Goal: Find specific page/section: Find specific page/section

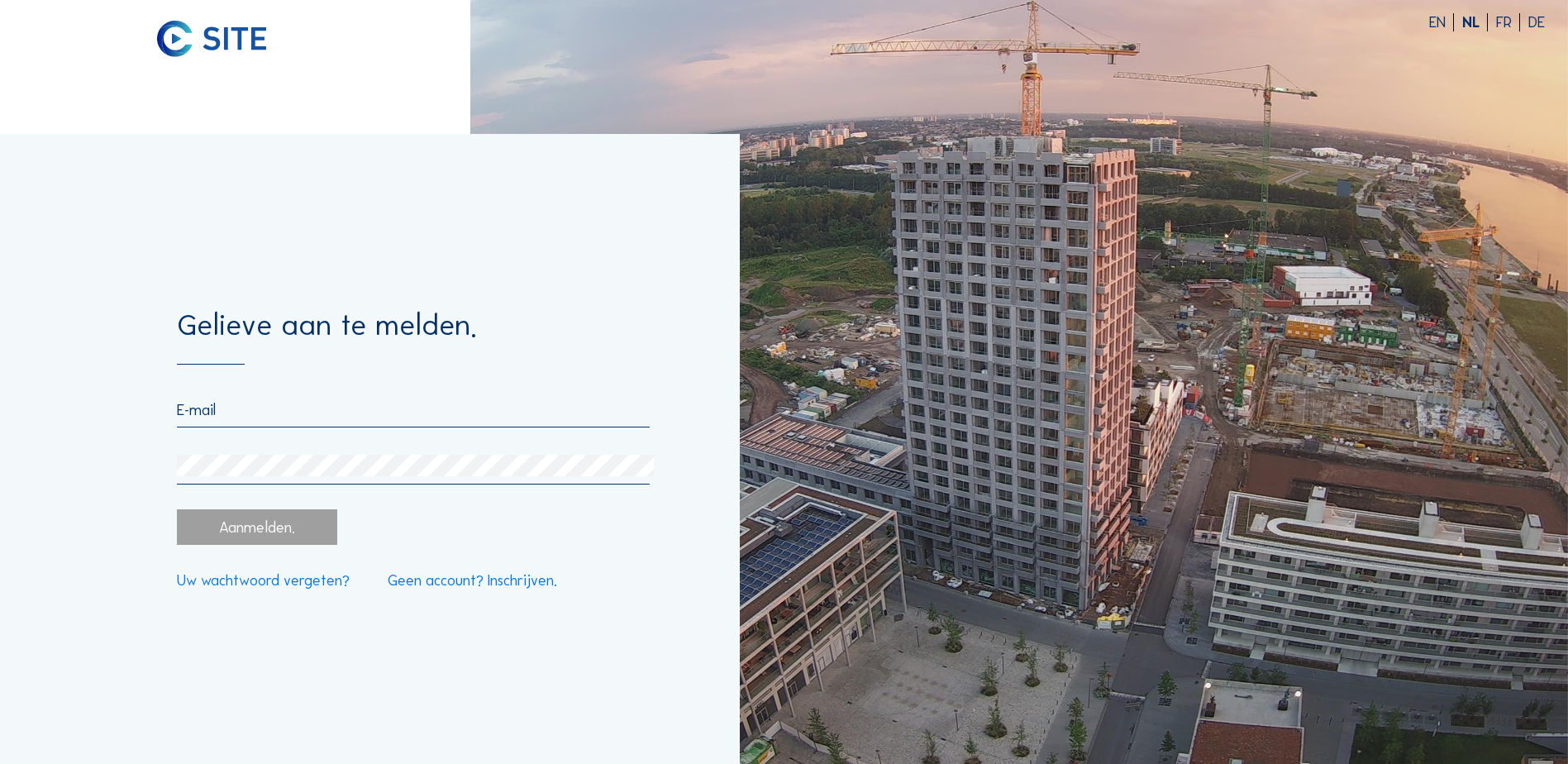
type input "[EMAIL_ADDRESS][DOMAIN_NAME]"
click at [307, 541] on div "Aanmelden." at bounding box center [257, 527] width 160 height 36
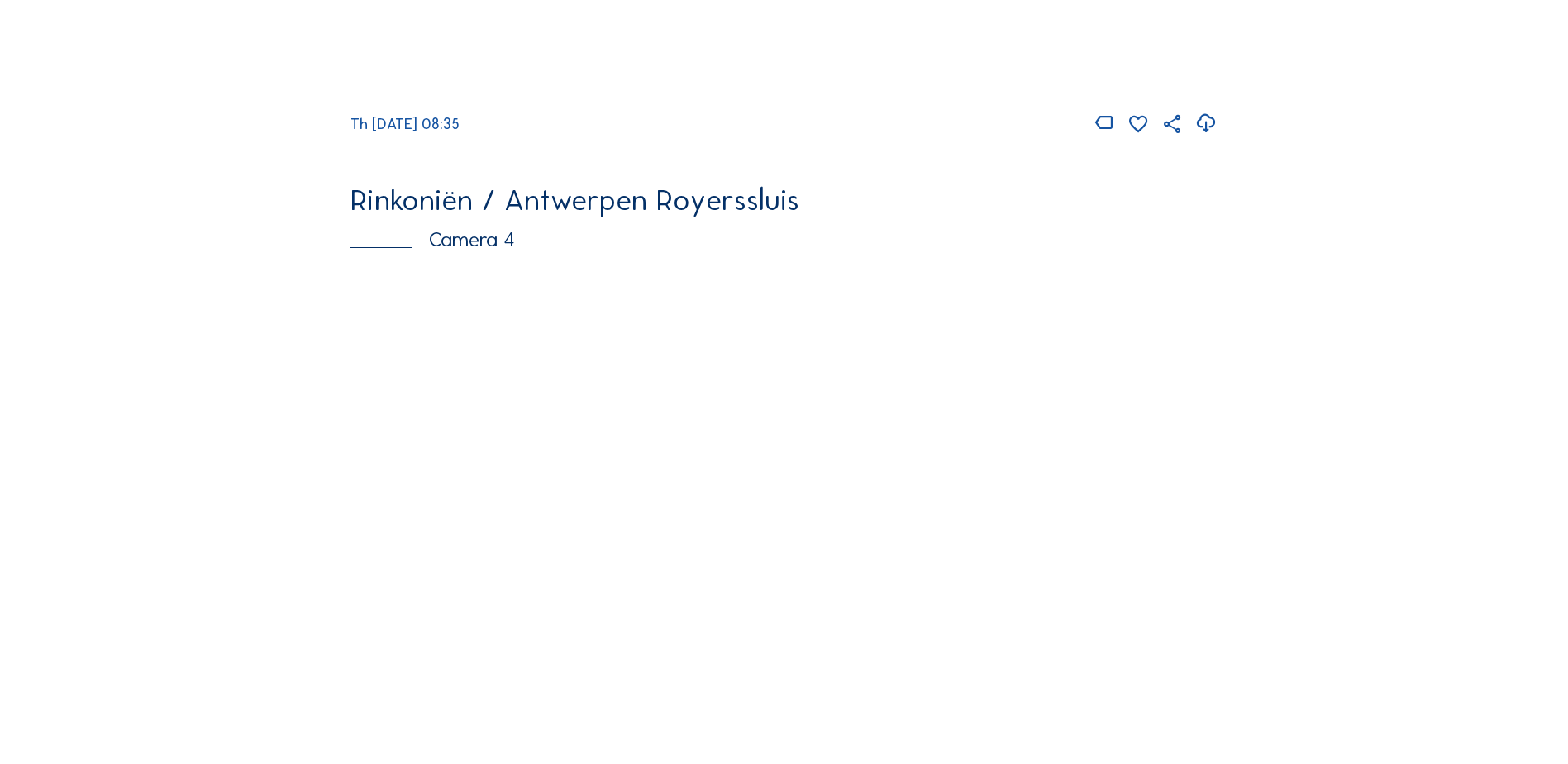
scroll to position [2150, 0]
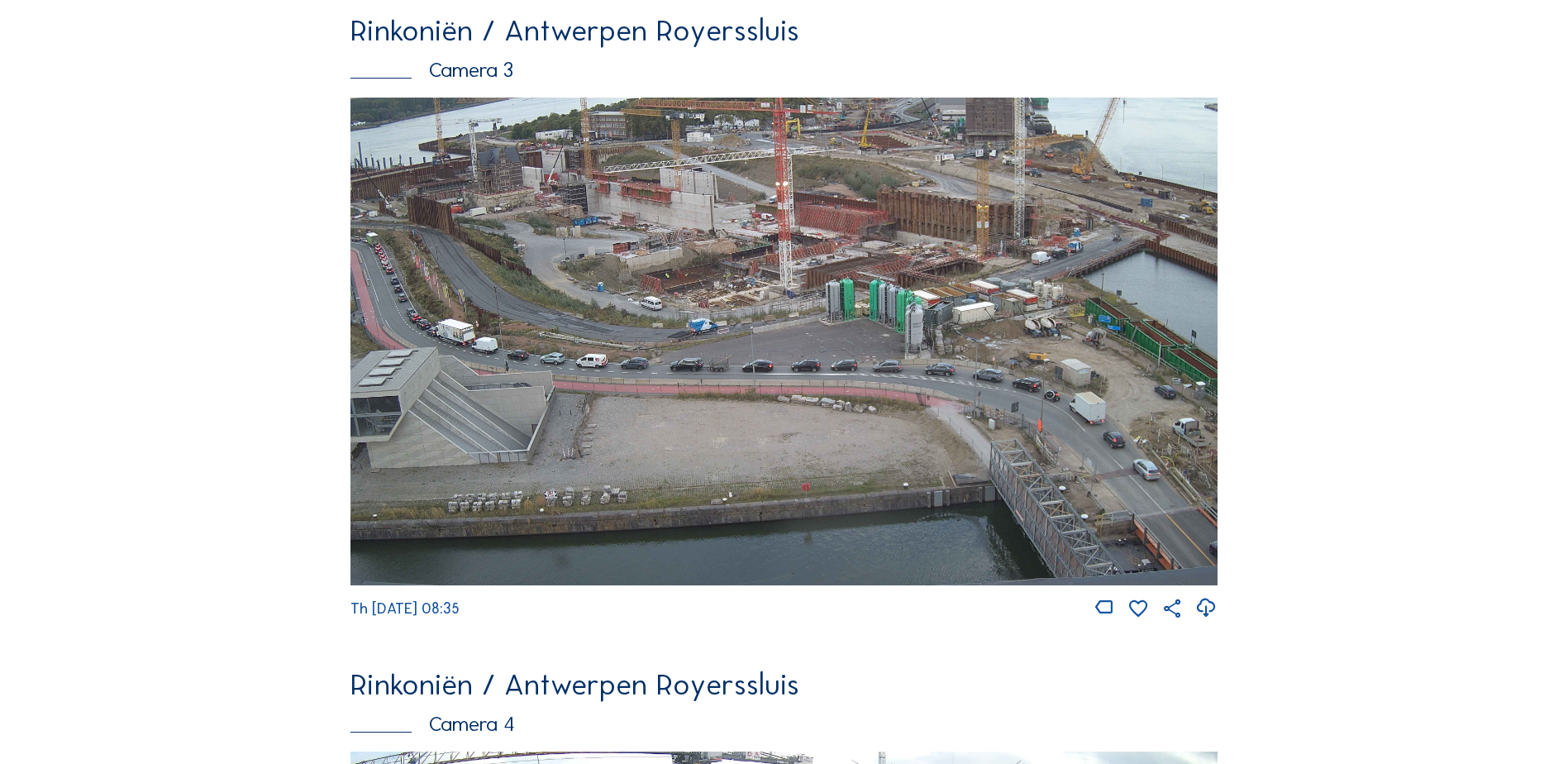
click at [861, 321] on img at bounding box center [783, 342] width 867 height 488
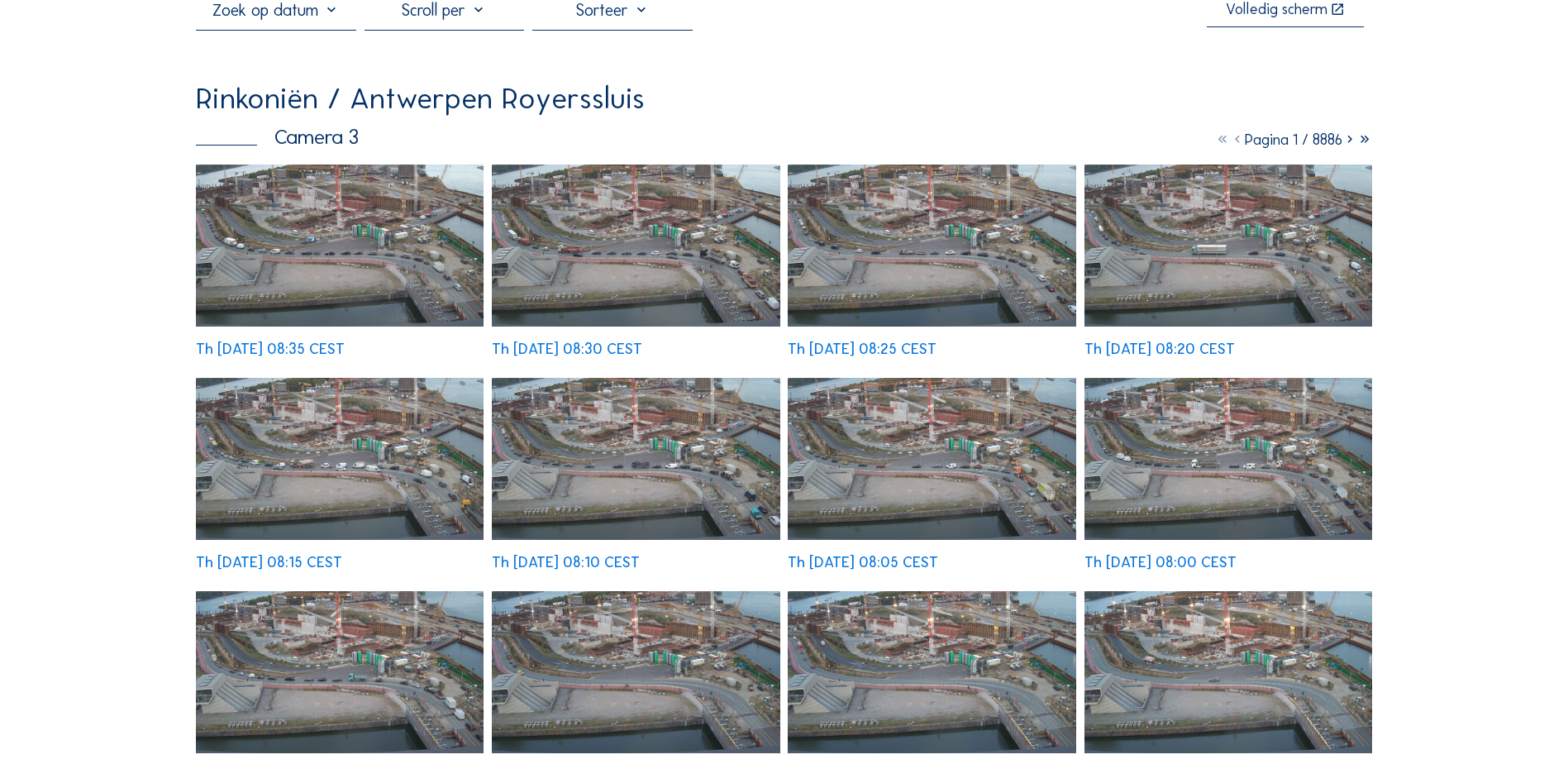
scroll to position [83, 0]
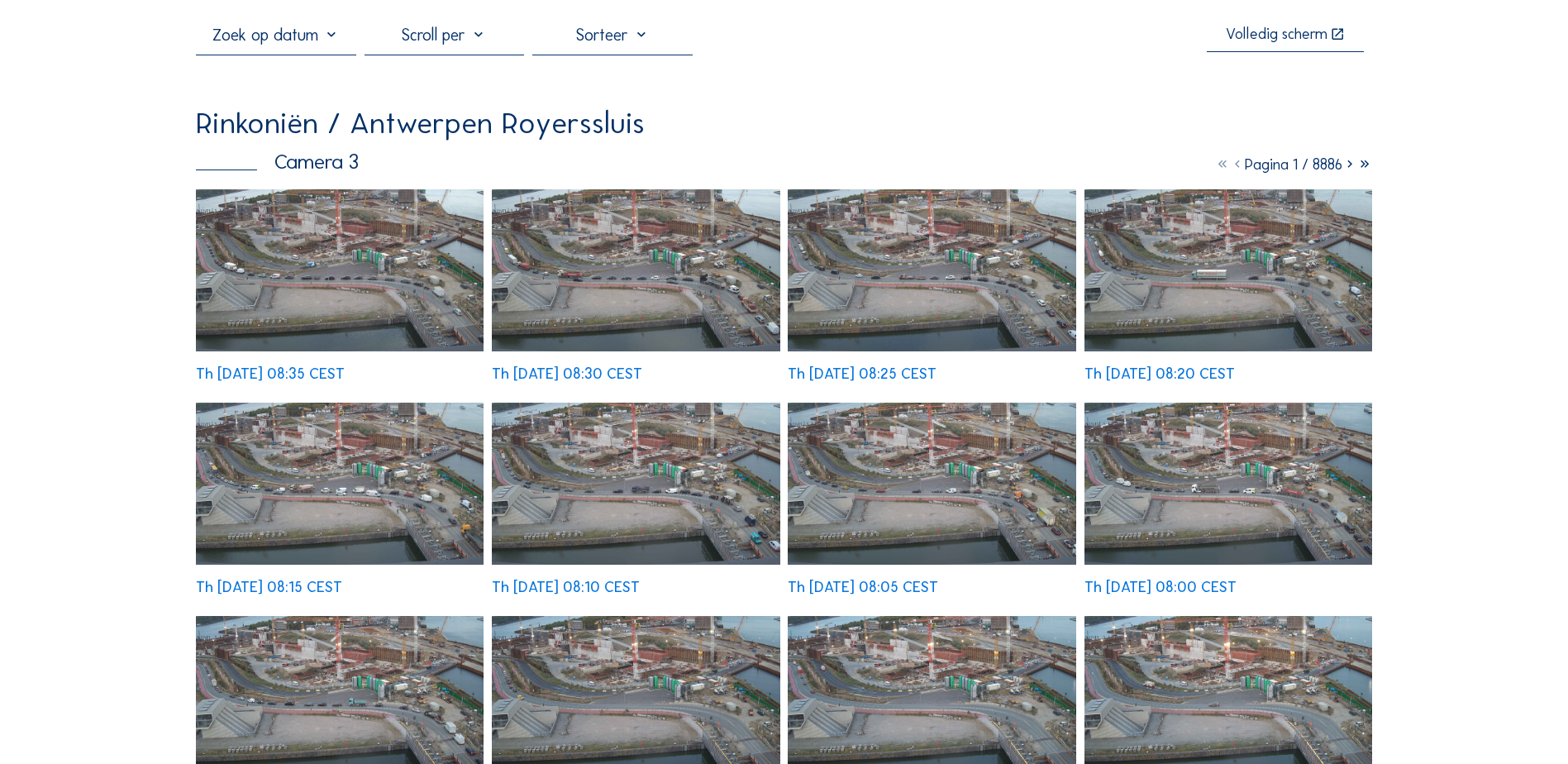
click at [1345, 169] on icon at bounding box center [1349, 164] width 15 height 18
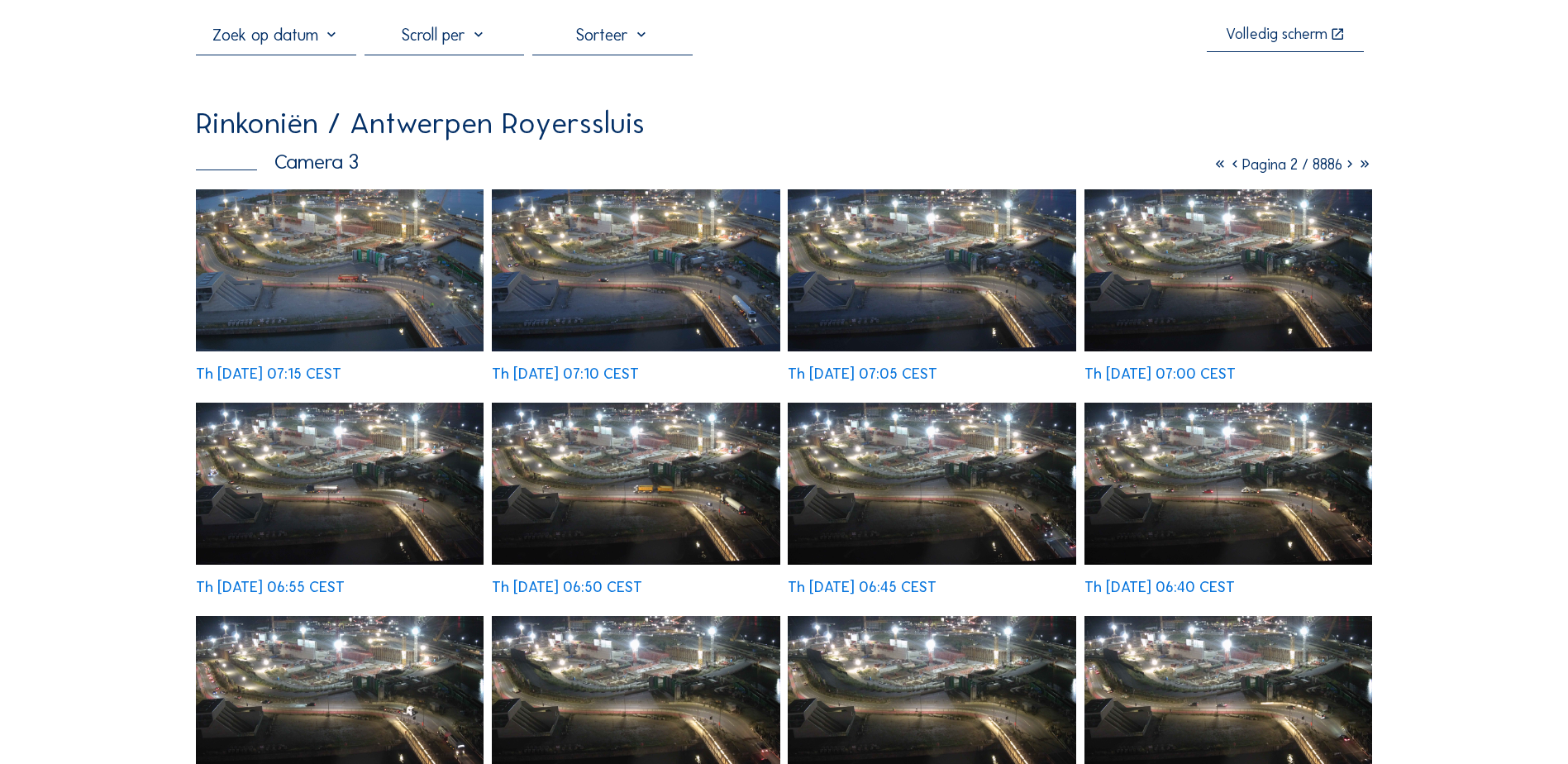
click at [1347, 169] on icon at bounding box center [1349, 164] width 15 height 18
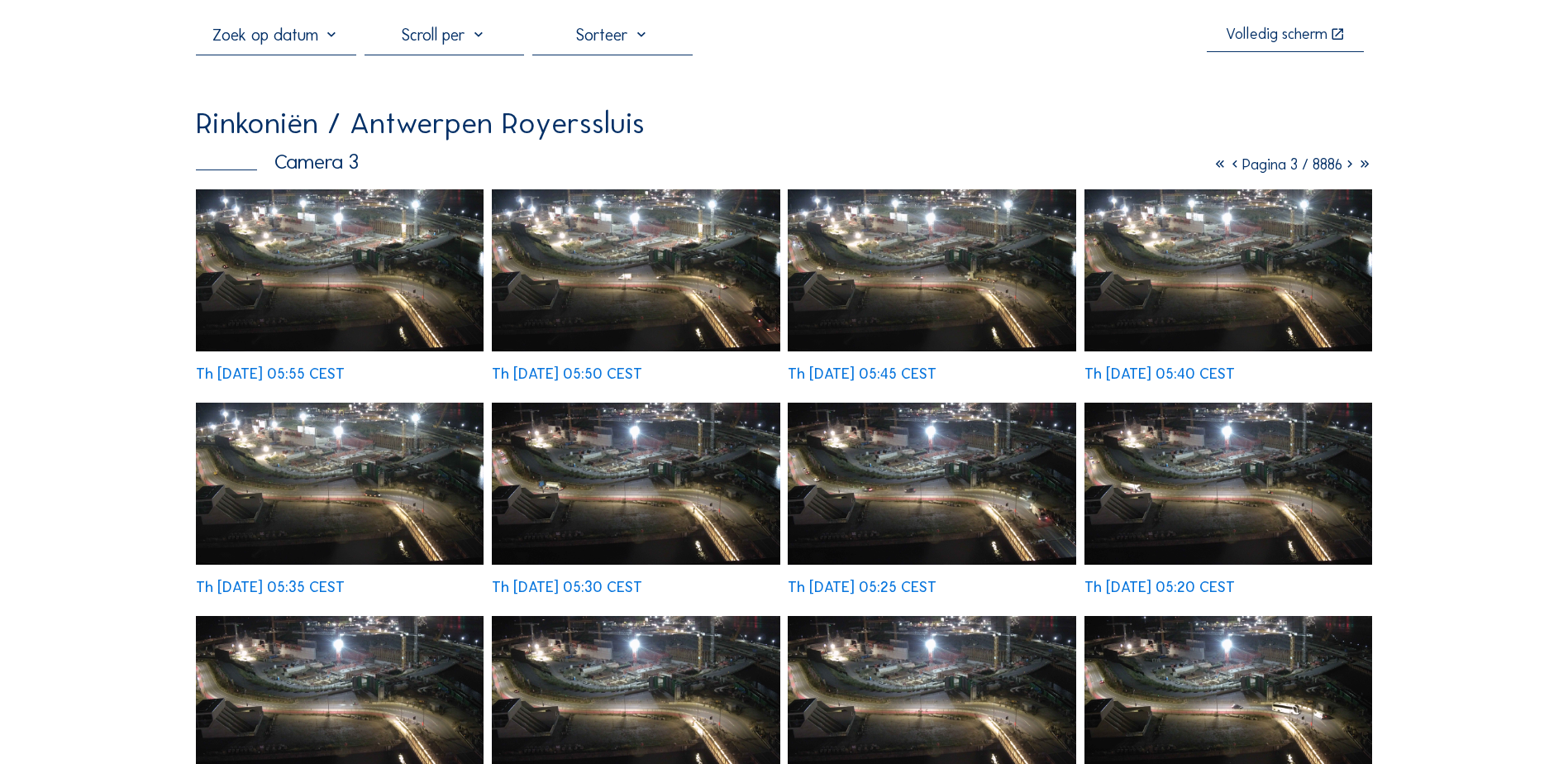
click at [1347, 169] on icon at bounding box center [1349, 164] width 15 height 18
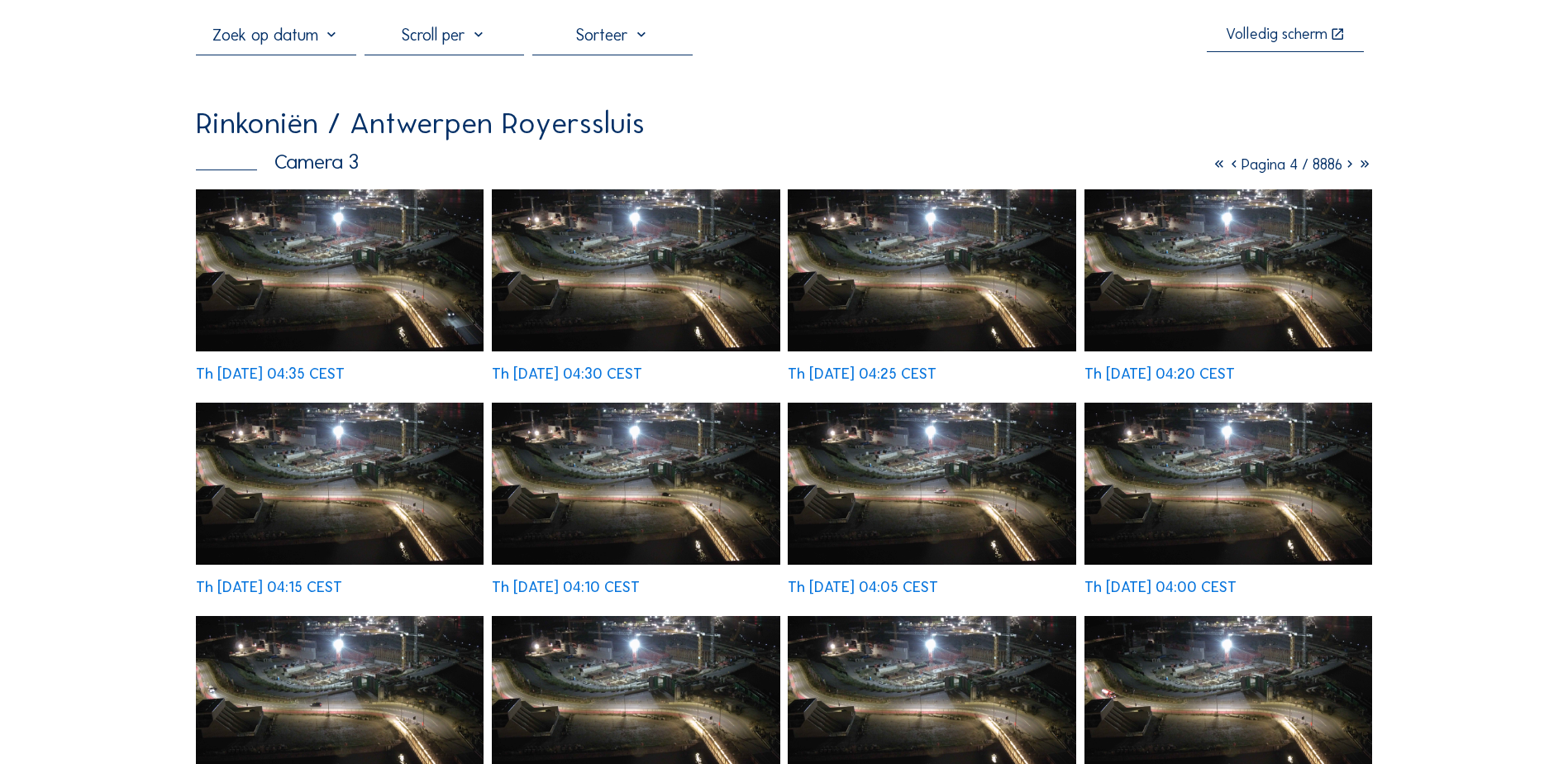
click at [1347, 169] on icon at bounding box center [1349, 164] width 15 height 18
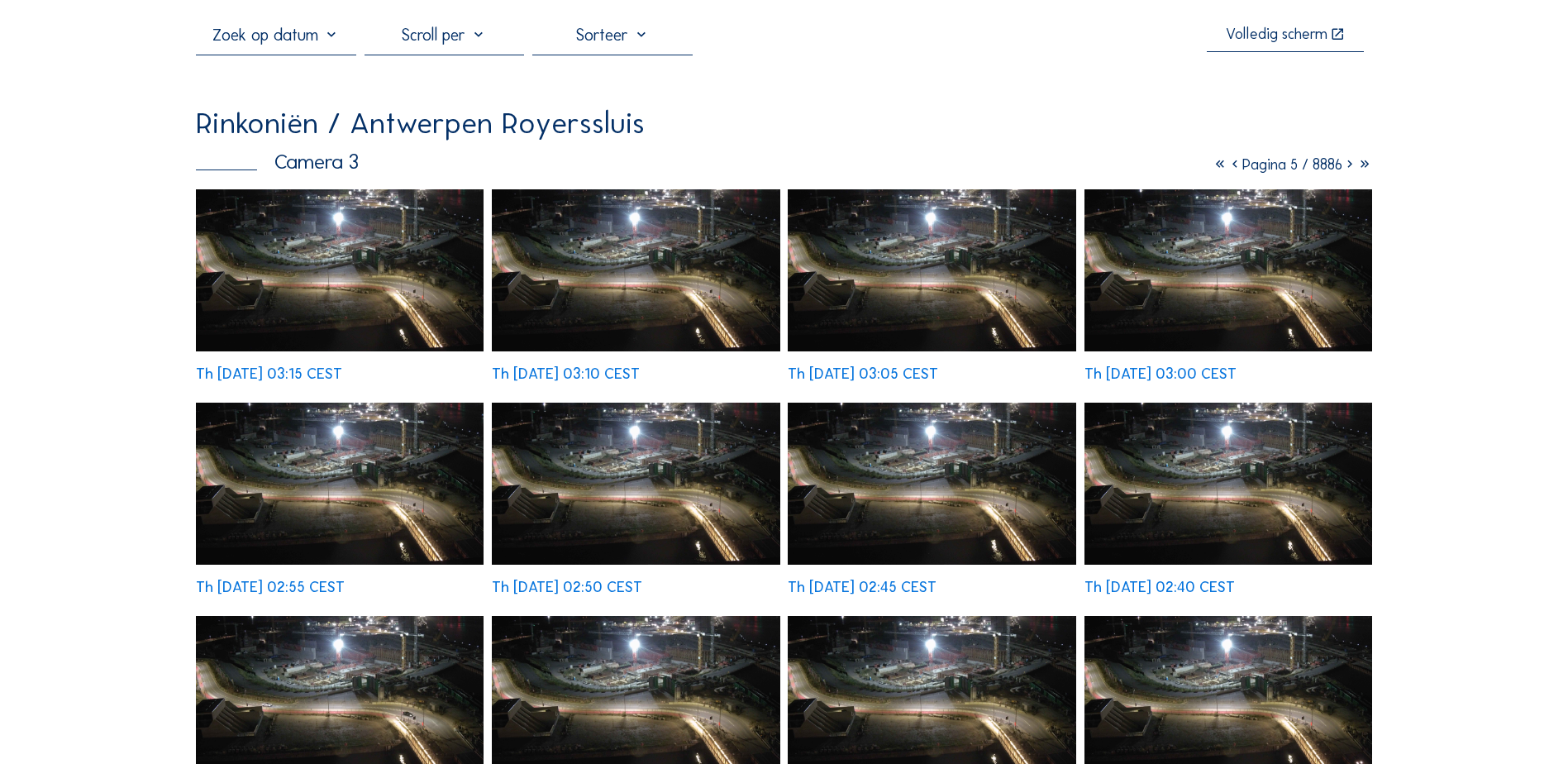
click at [1347, 169] on icon at bounding box center [1349, 164] width 15 height 18
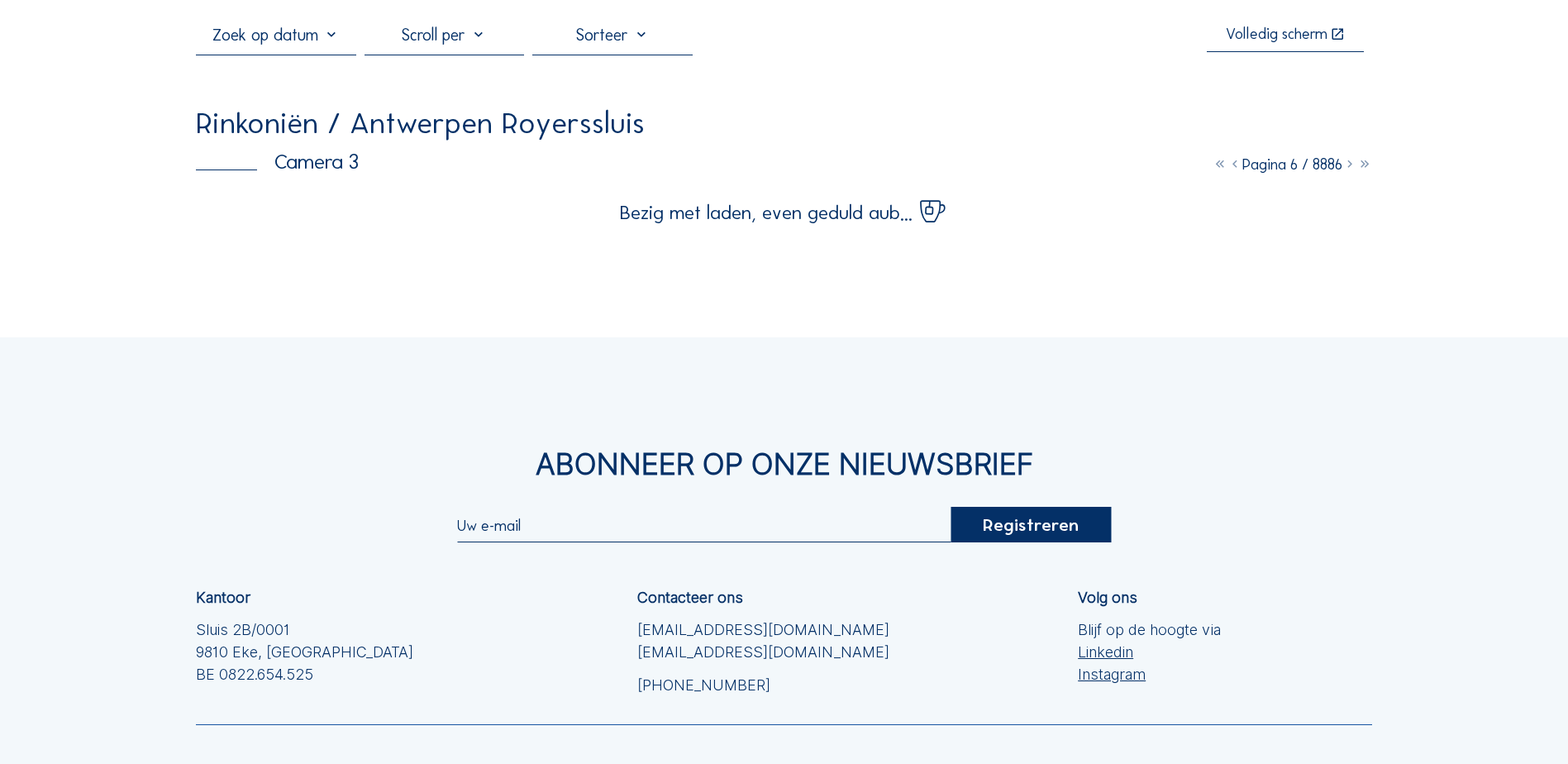
click at [1347, 169] on icon at bounding box center [1349, 164] width 15 height 18
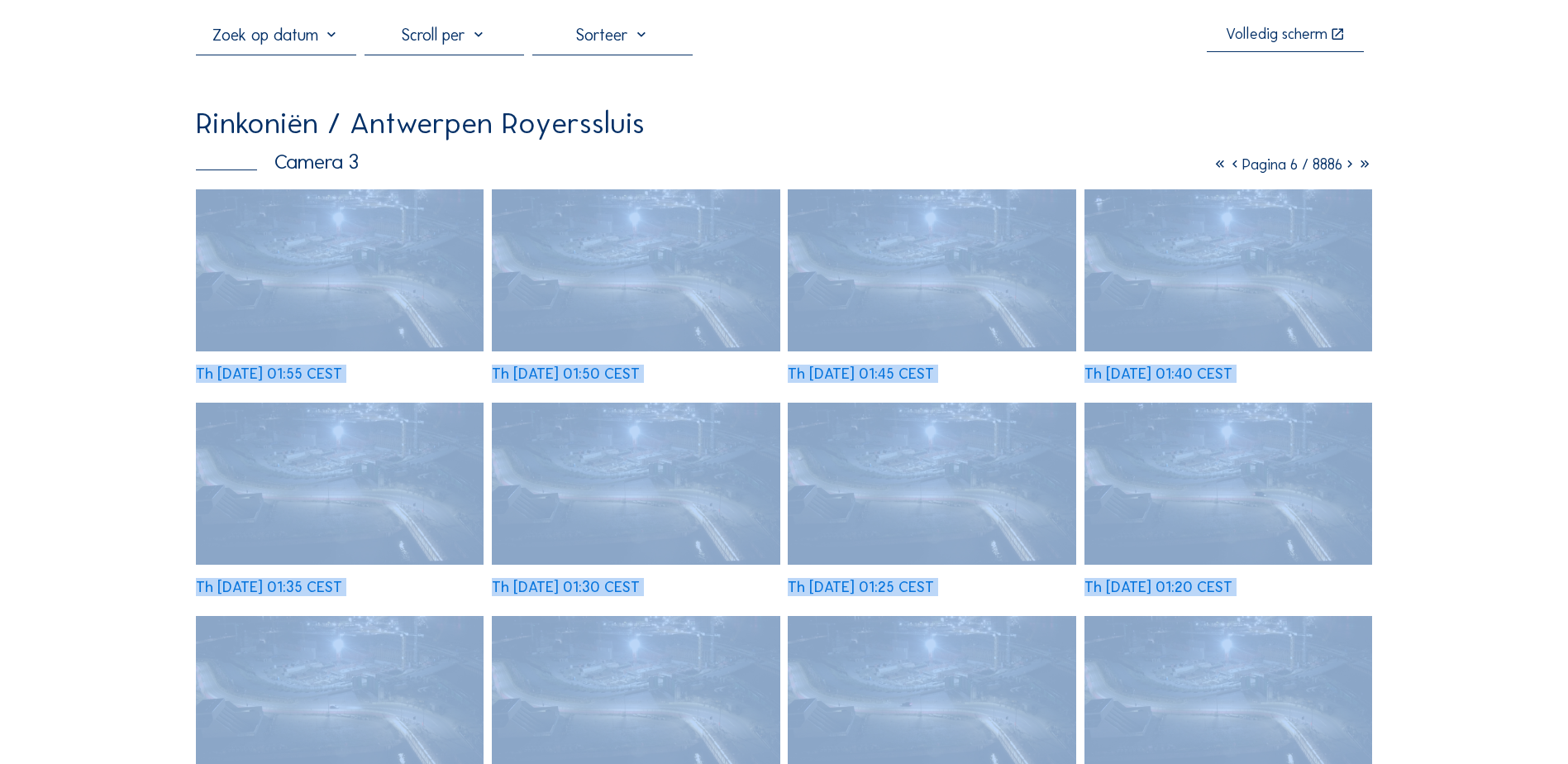
click at [1350, 166] on icon at bounding box center [1349, 164] width 15 height 18
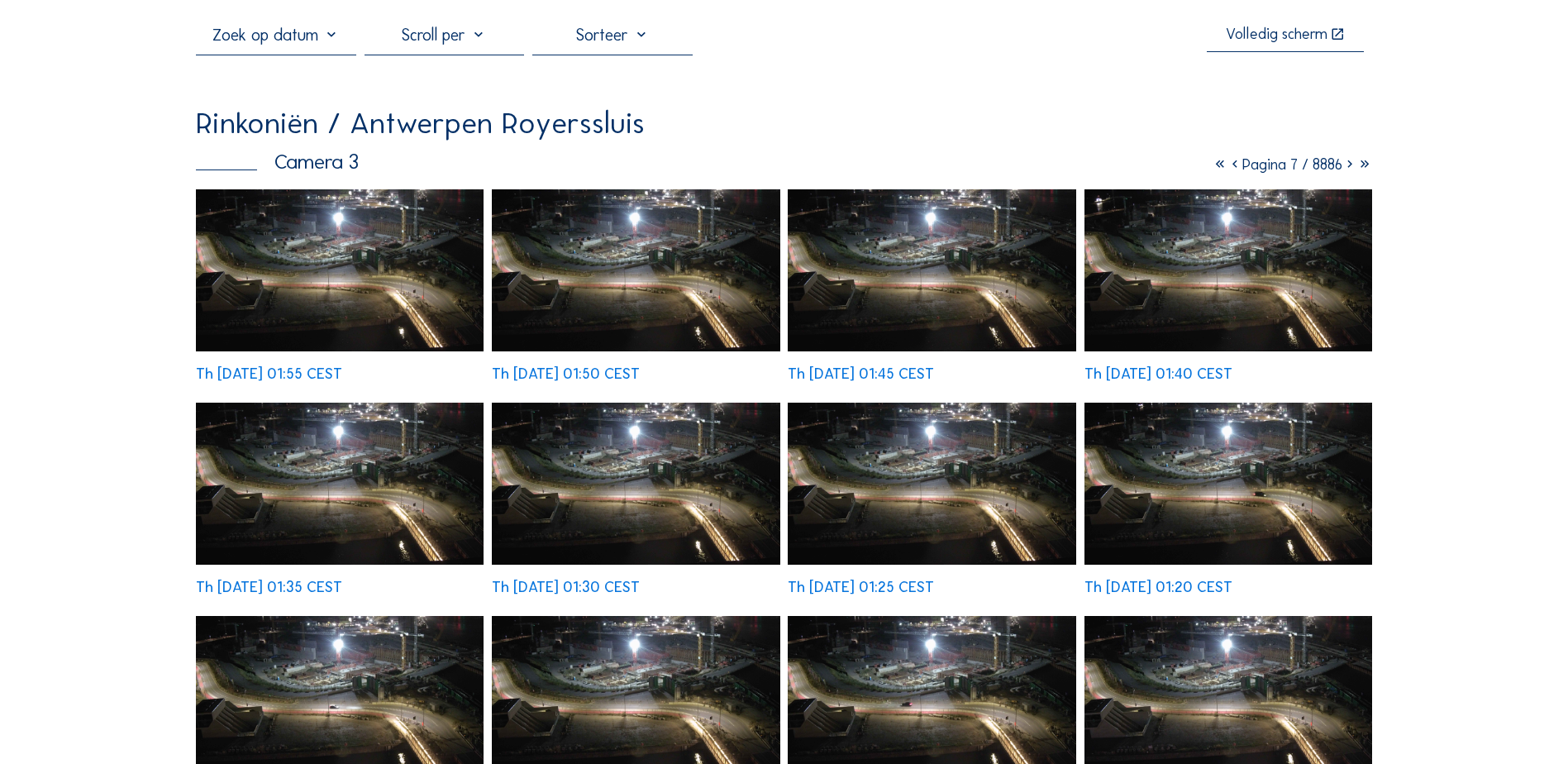
click at [1349, 166] on icon at bounding box center [1349, 164] width 15 height 18
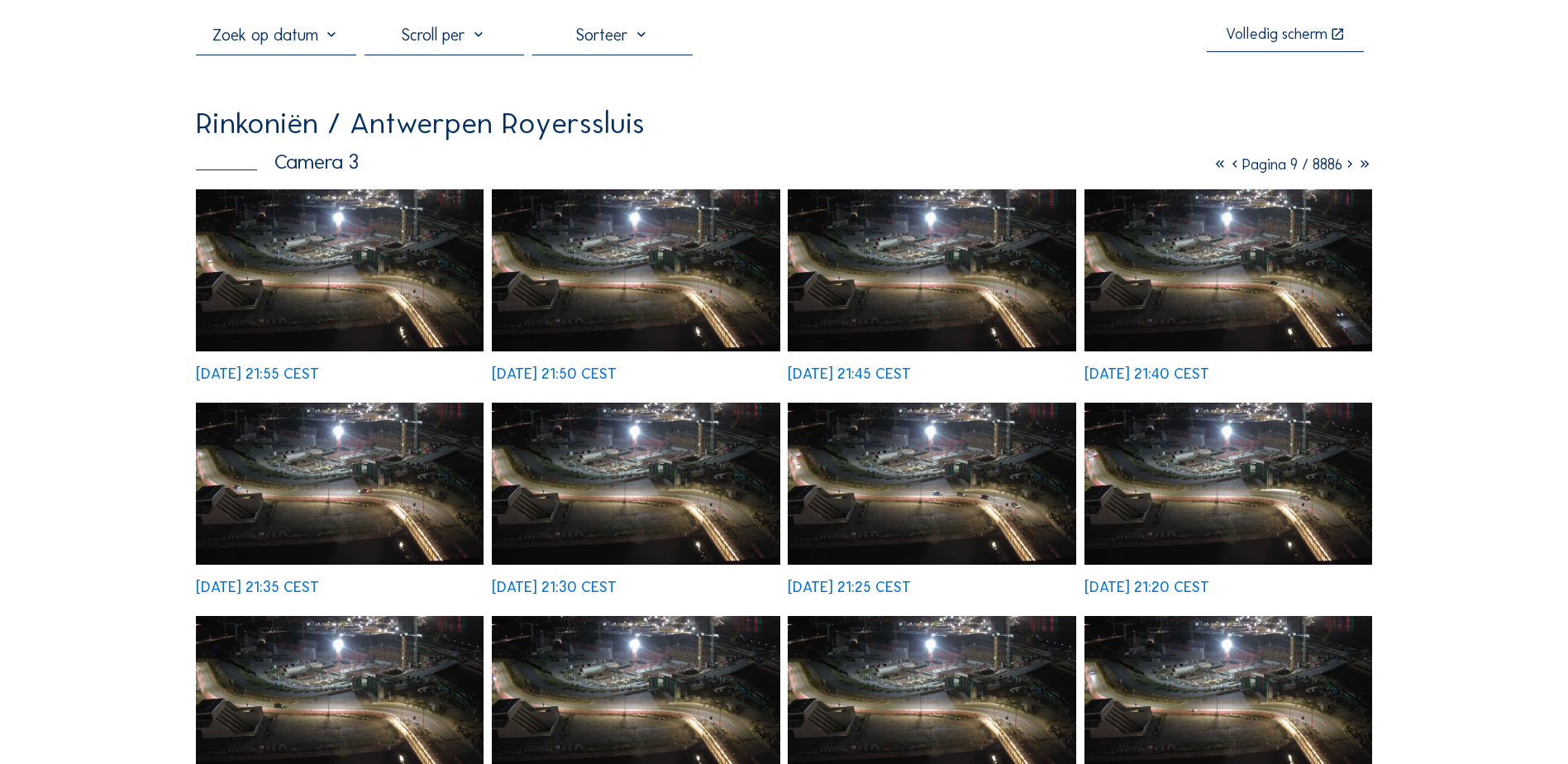
click at [1349, 166] on icon at bounding box center [1349, 164] width 15 height 18
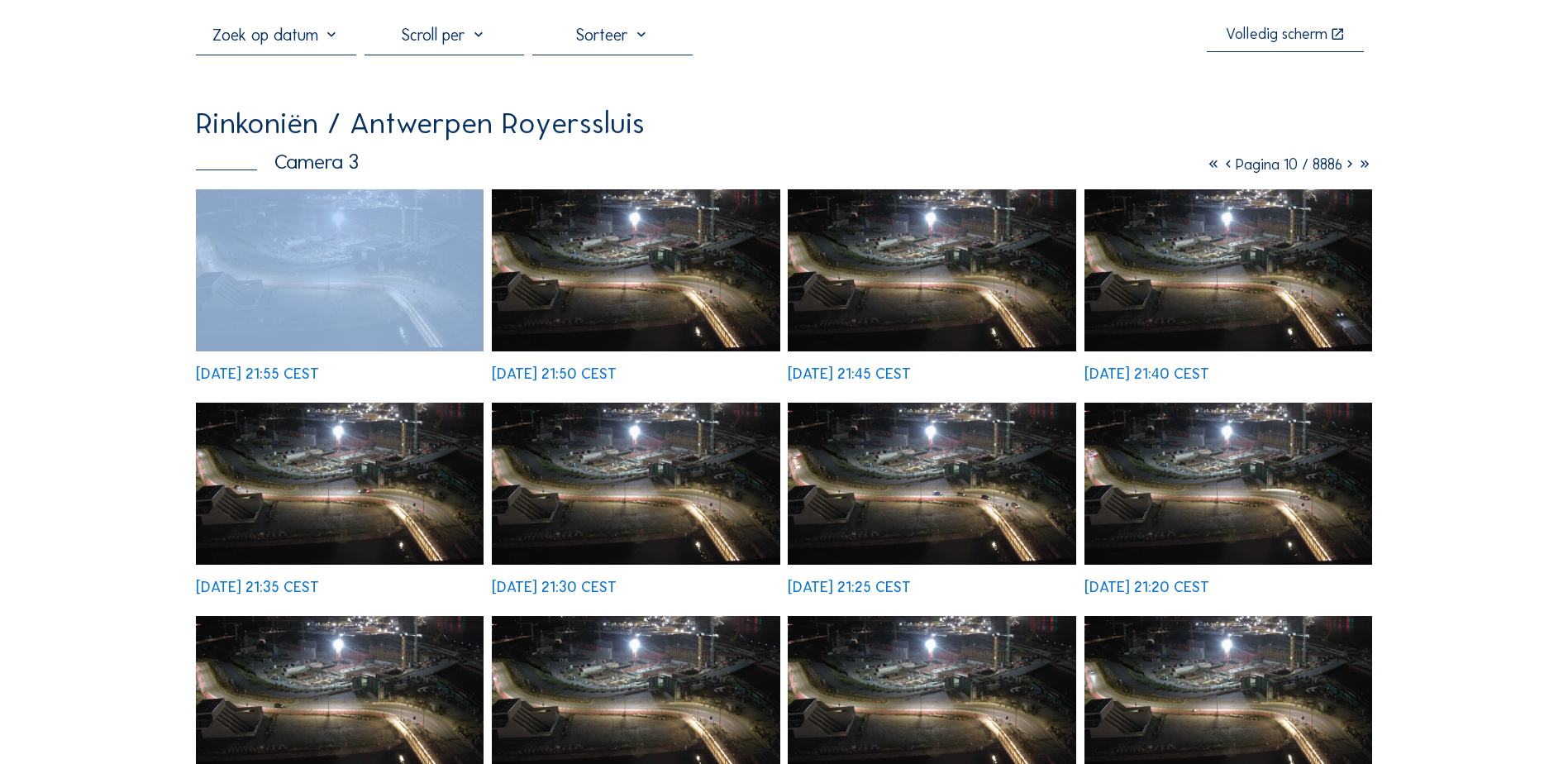
click at [1349, 166] on icon at bounding box center [1349, 164] width 15 height 18
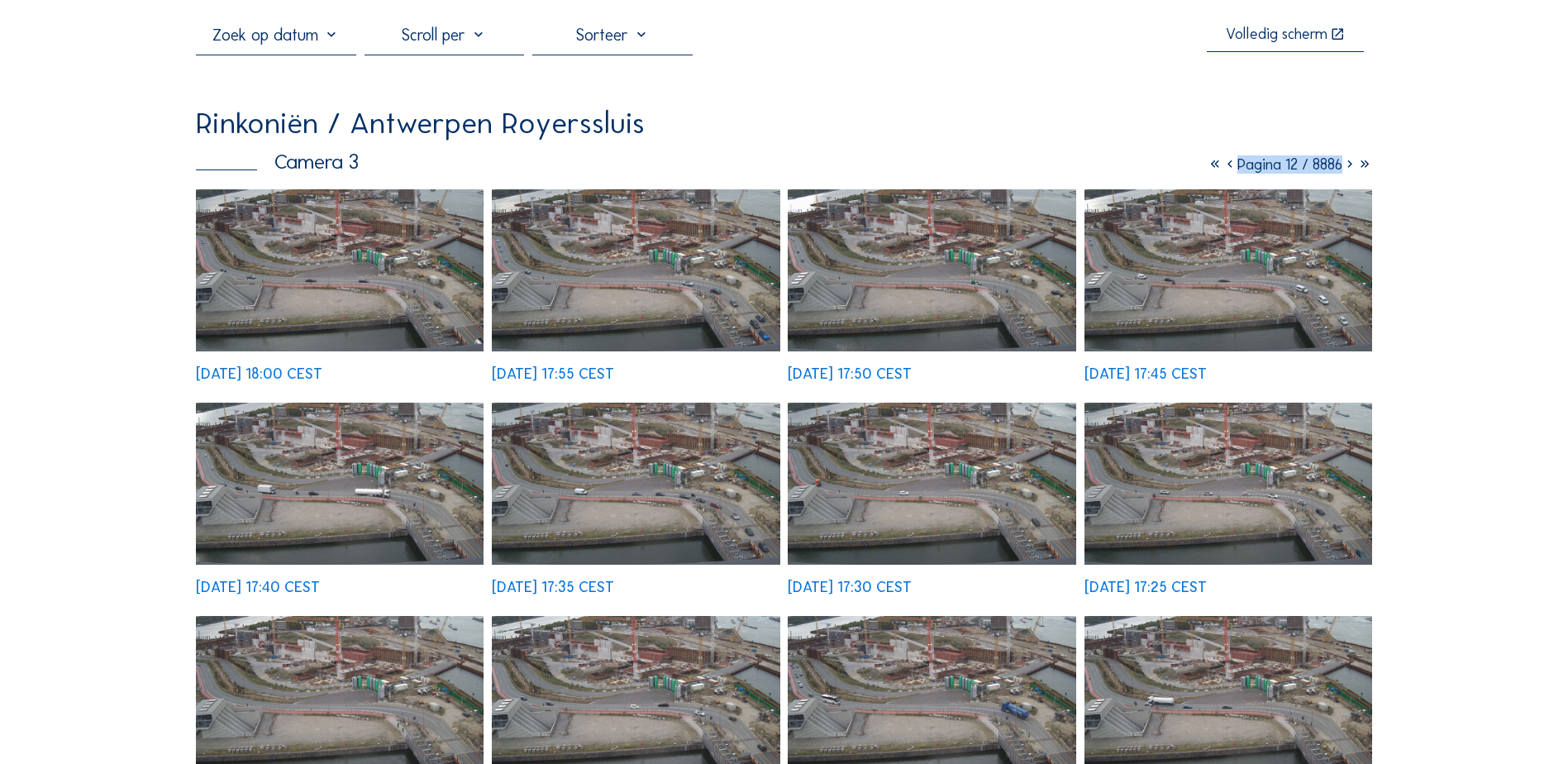
click at [1350, 170] on icon at bounding box center [1349, 164] width 15 height 18
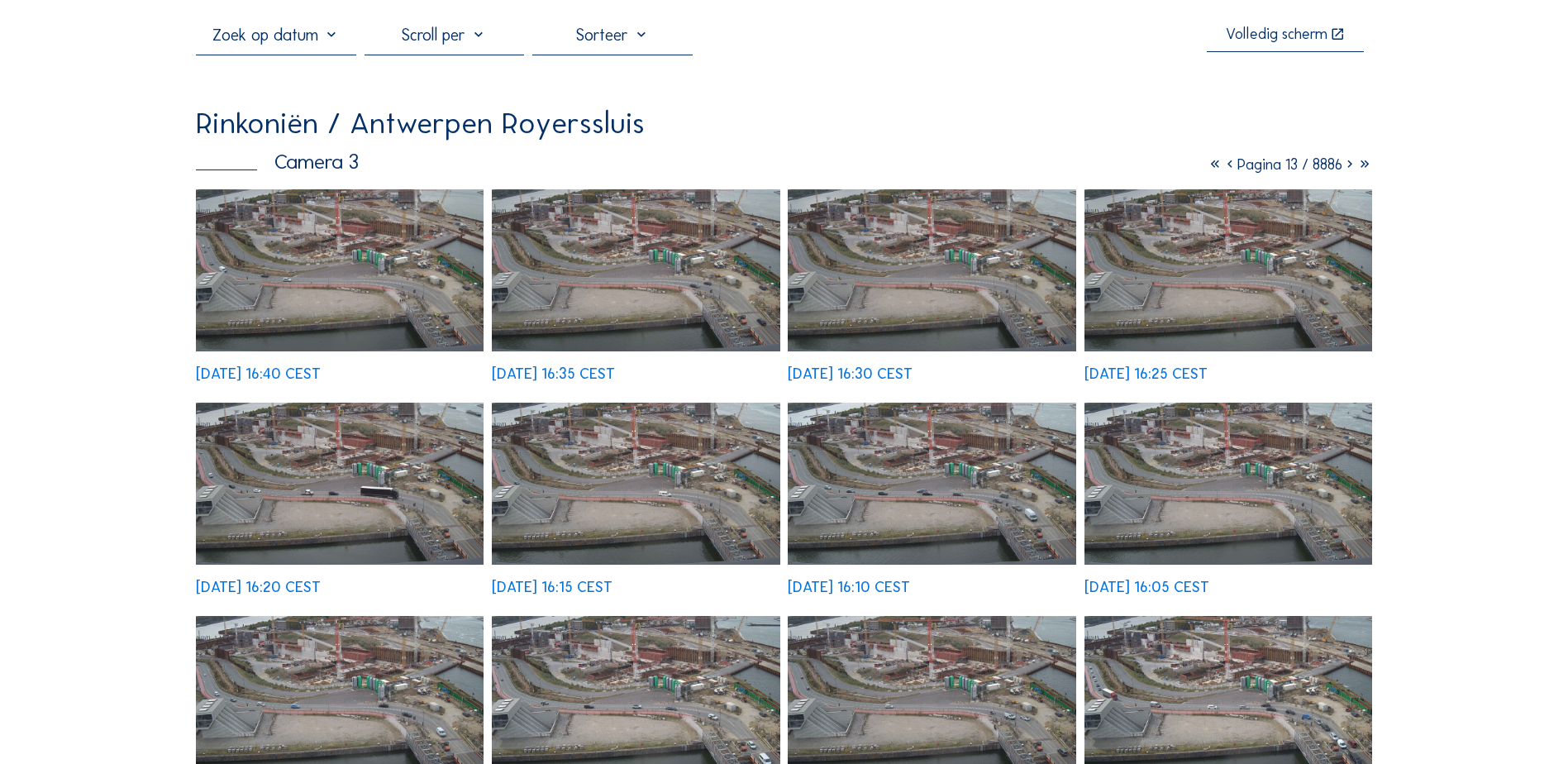
click at [1348, 170] on icon at bounding box center [1349, 164] width 15 height 18
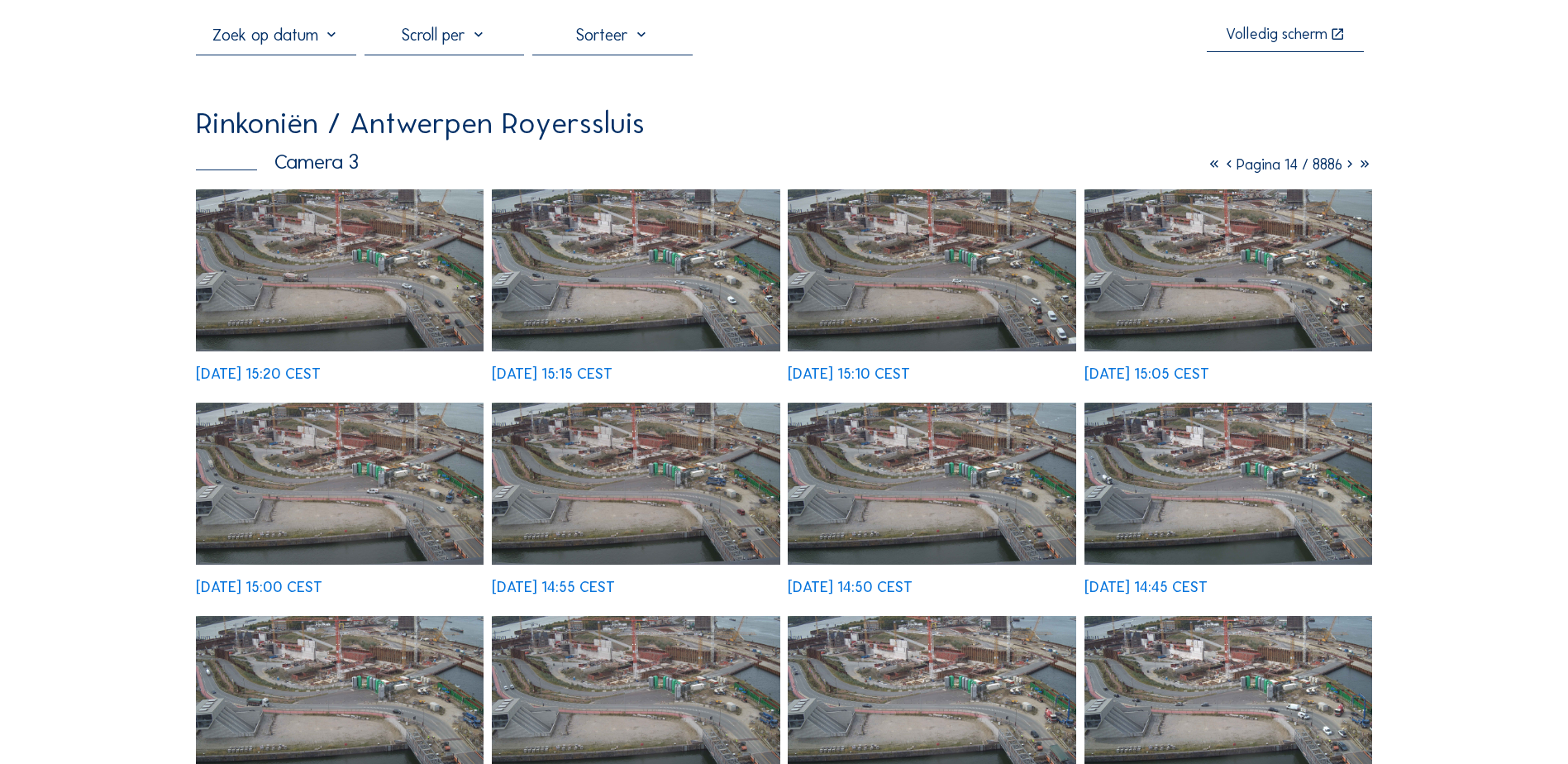
click at [1289, 169] on span "Pagina 14 / 8886" at bounding box center [1290, 164] width 106 height 18
click at [1347, 172] on icon at bounding box center [1349, 164] width 15 height 18
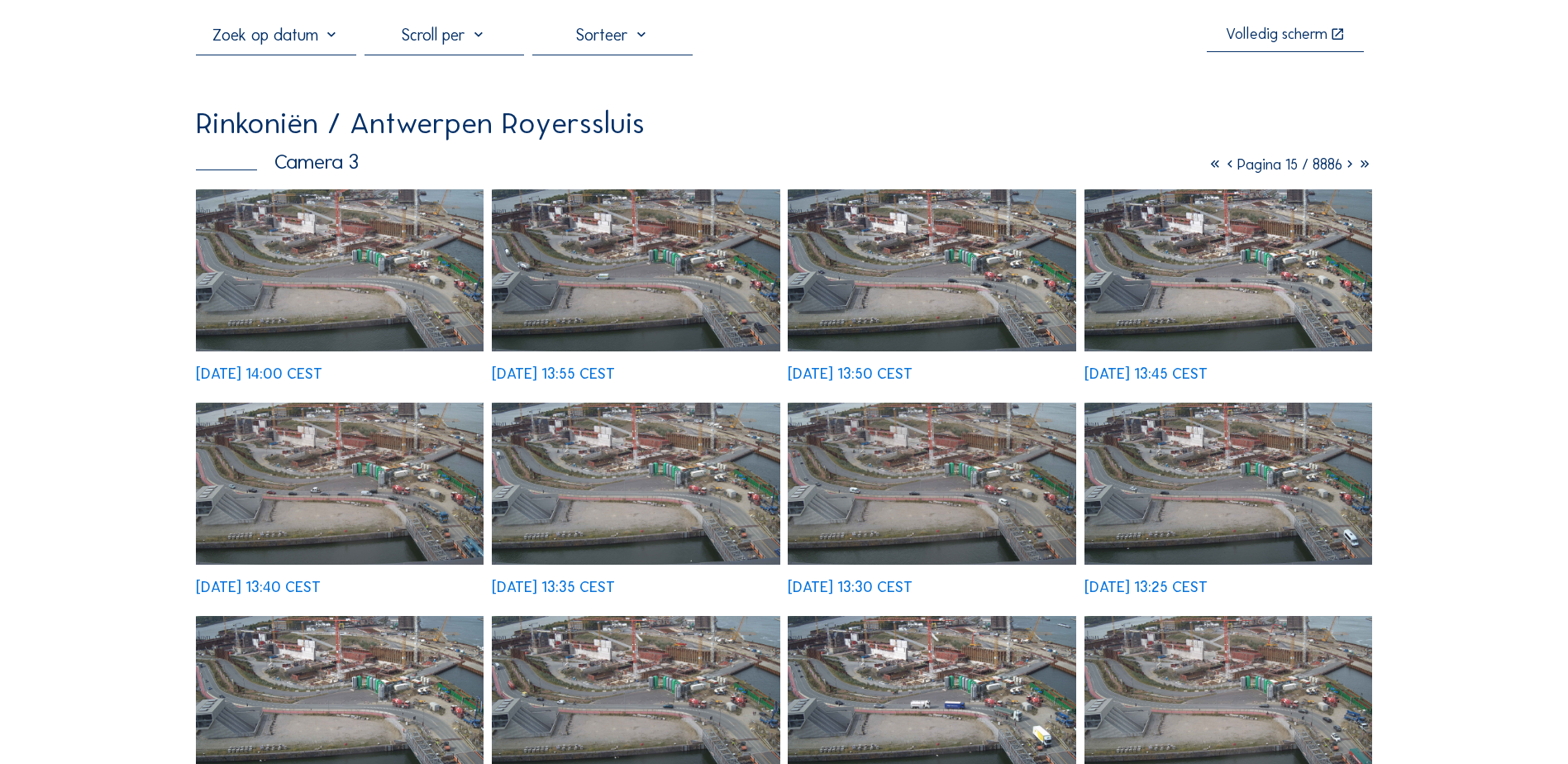
click at [1348, 170] on icon at bounding box center [1349, 164] width 15 height 18
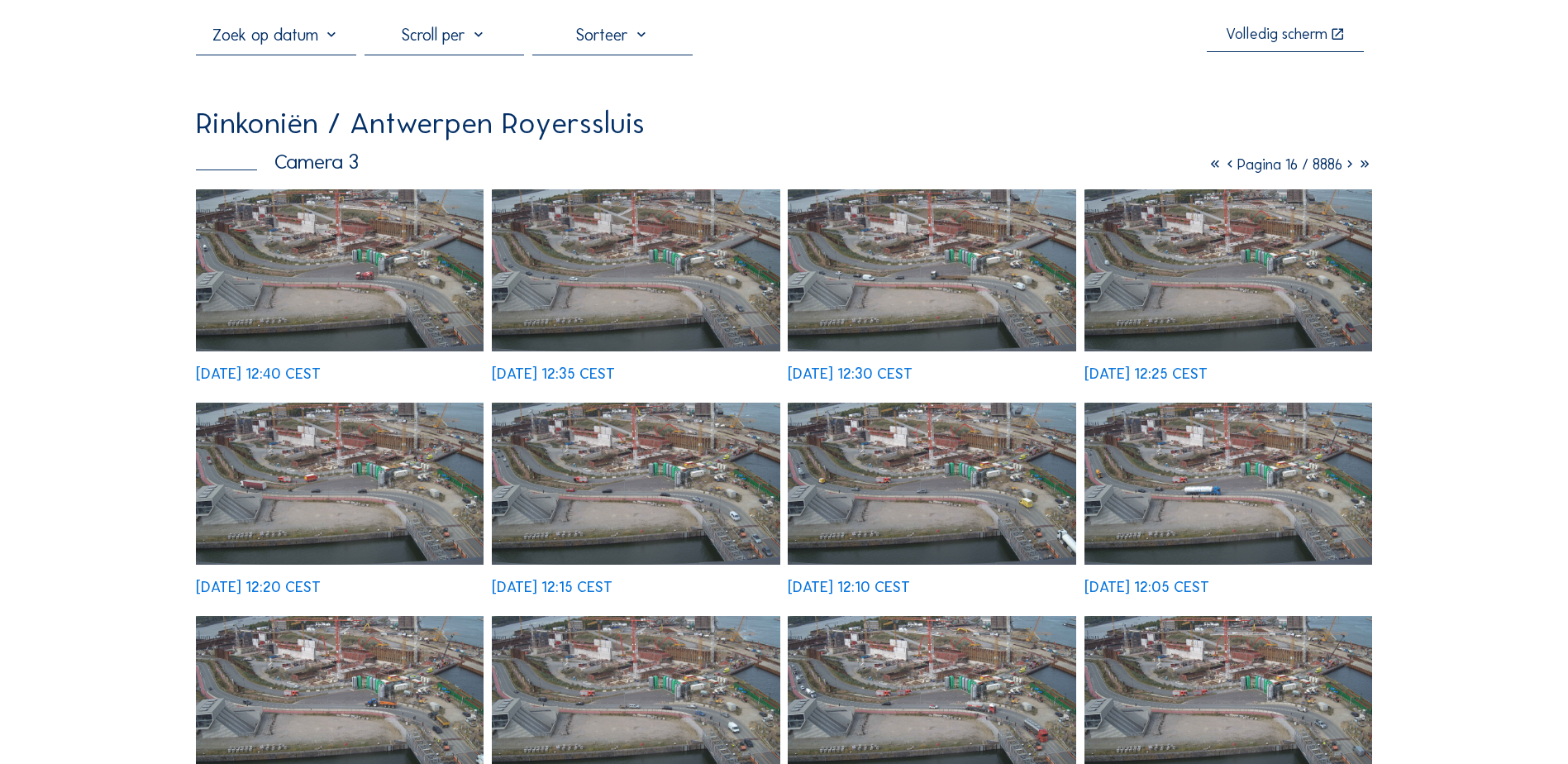
click at [1348, 170] on icon at bounding box center [1349, 164] width 15 height 18
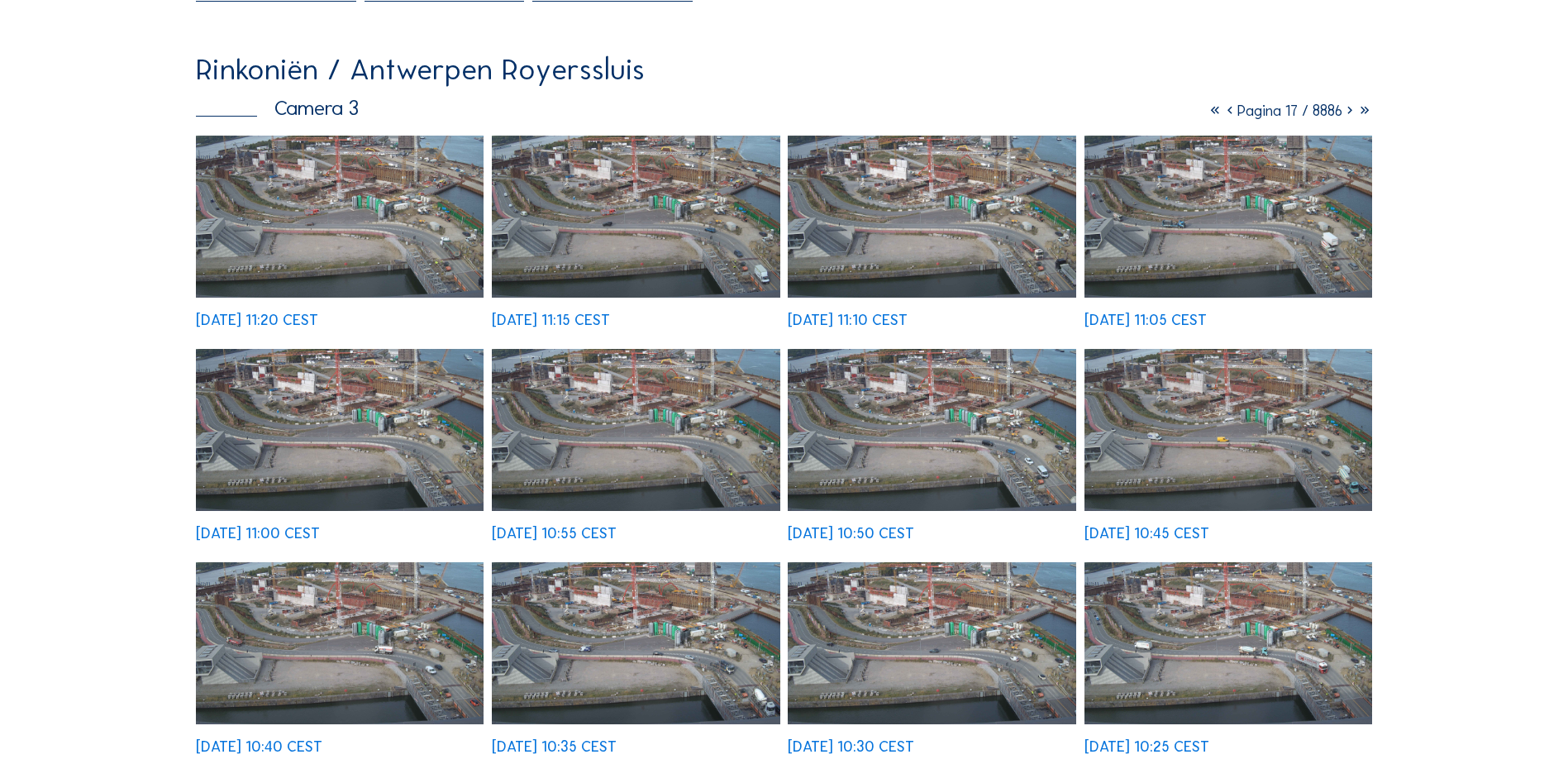
scroll to position [165, 0]
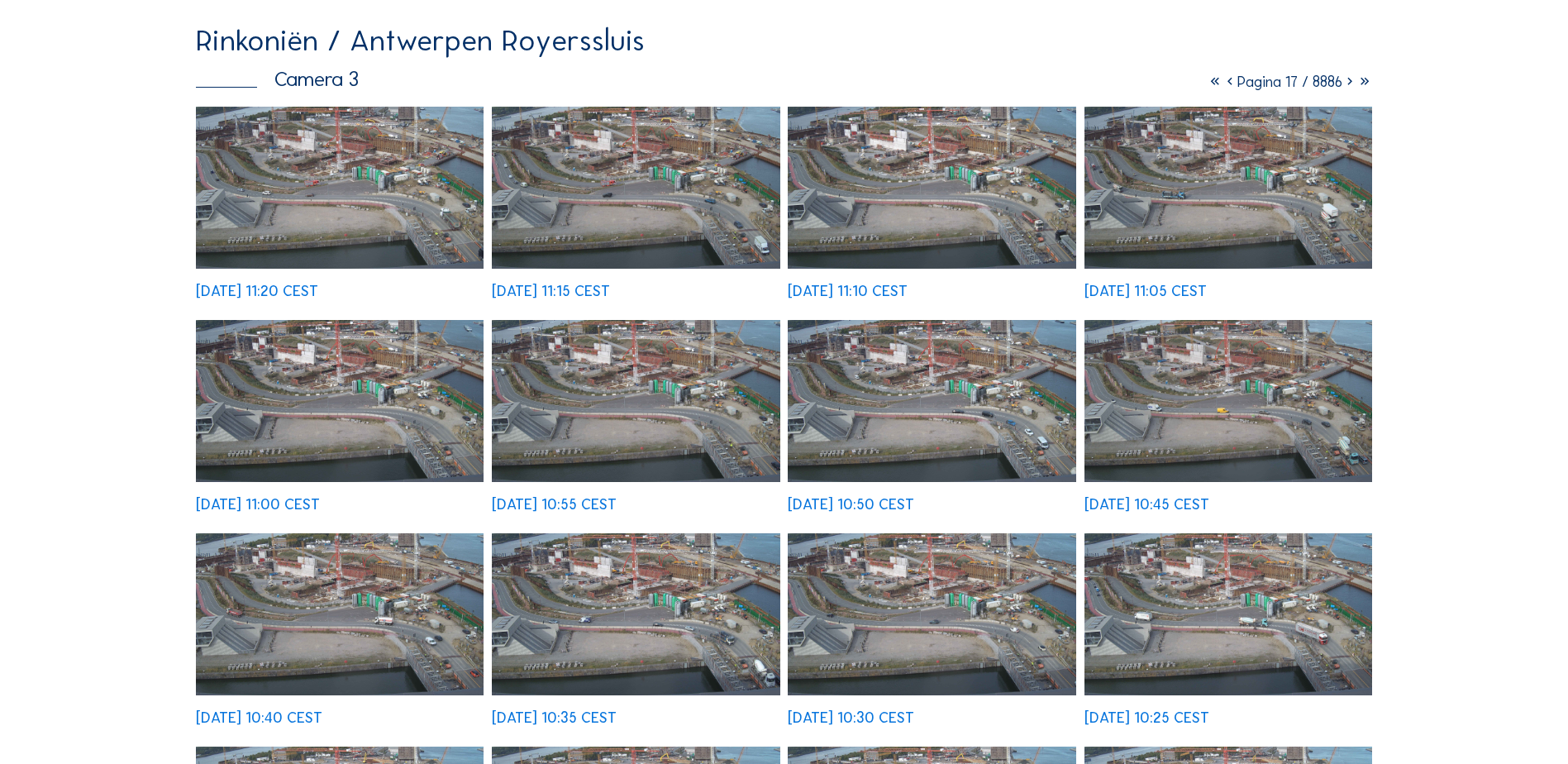
click at [1217, 202] on img at bounding box center [1228, 188] width 288 height 162
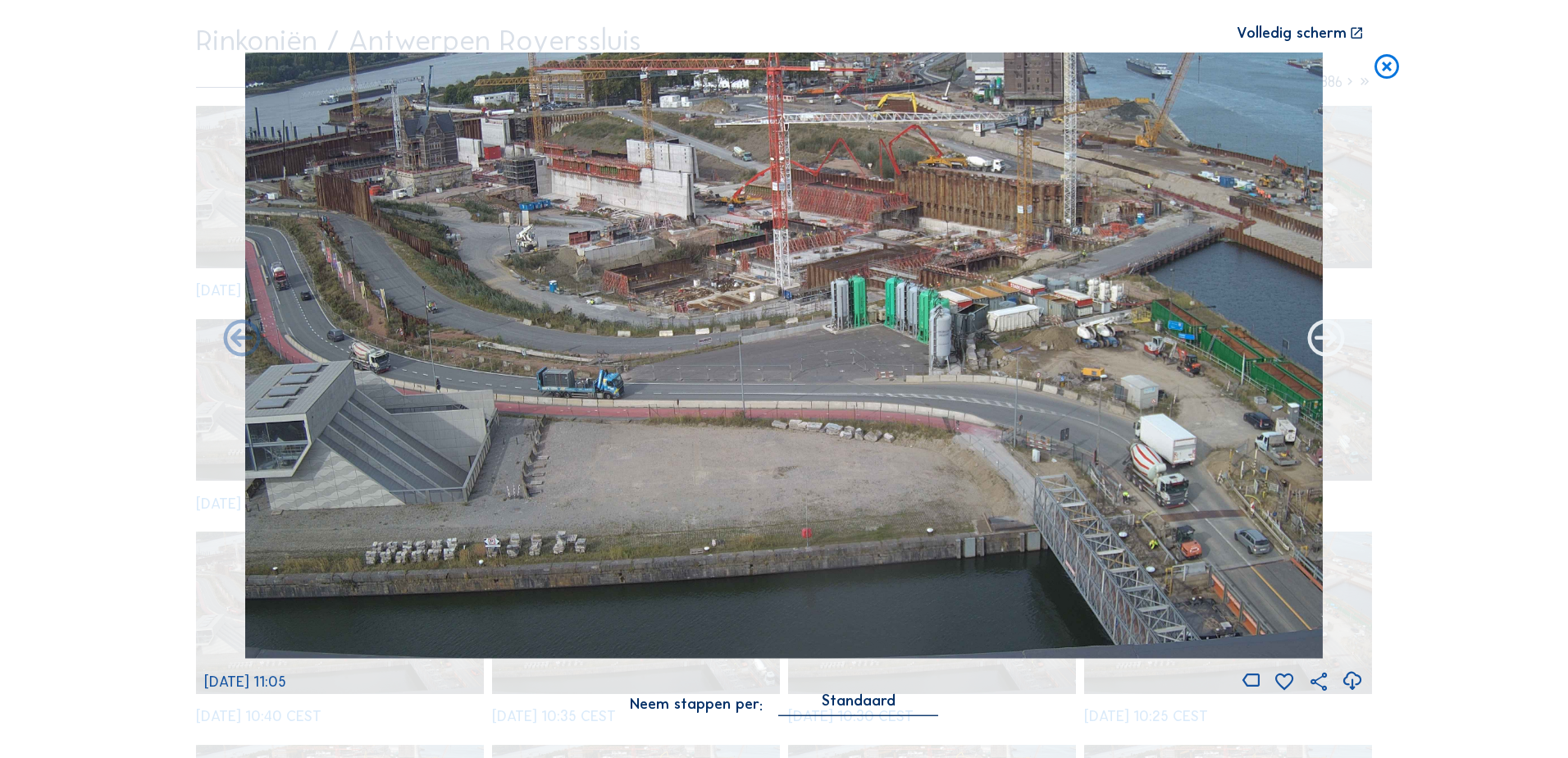
click at [1328, 338] on icon at bounding box center [1326, 339] width 45 height 45
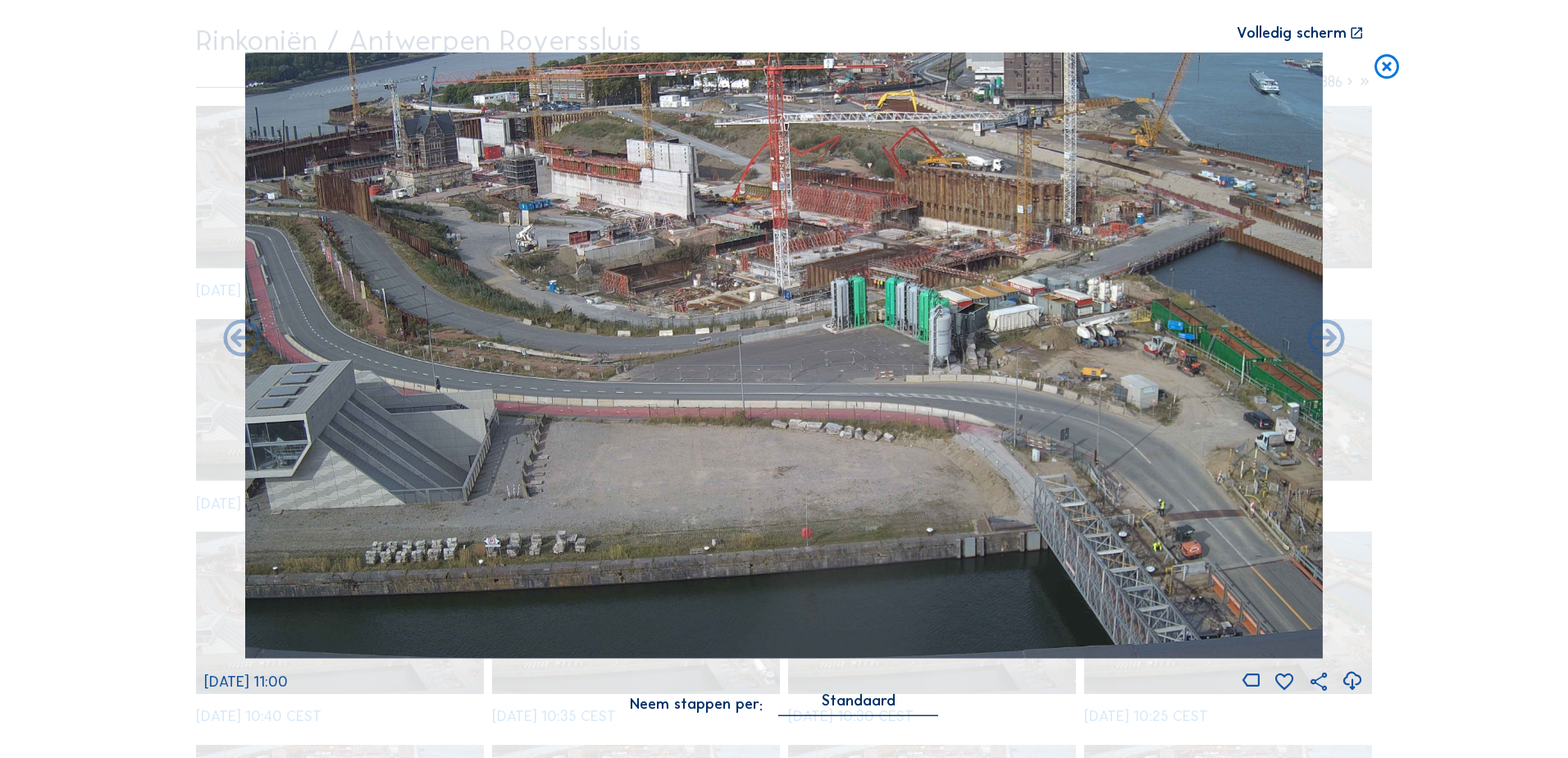
click at [1328, 338] on icon at bounding box center [1326, 339] width 45 height 45
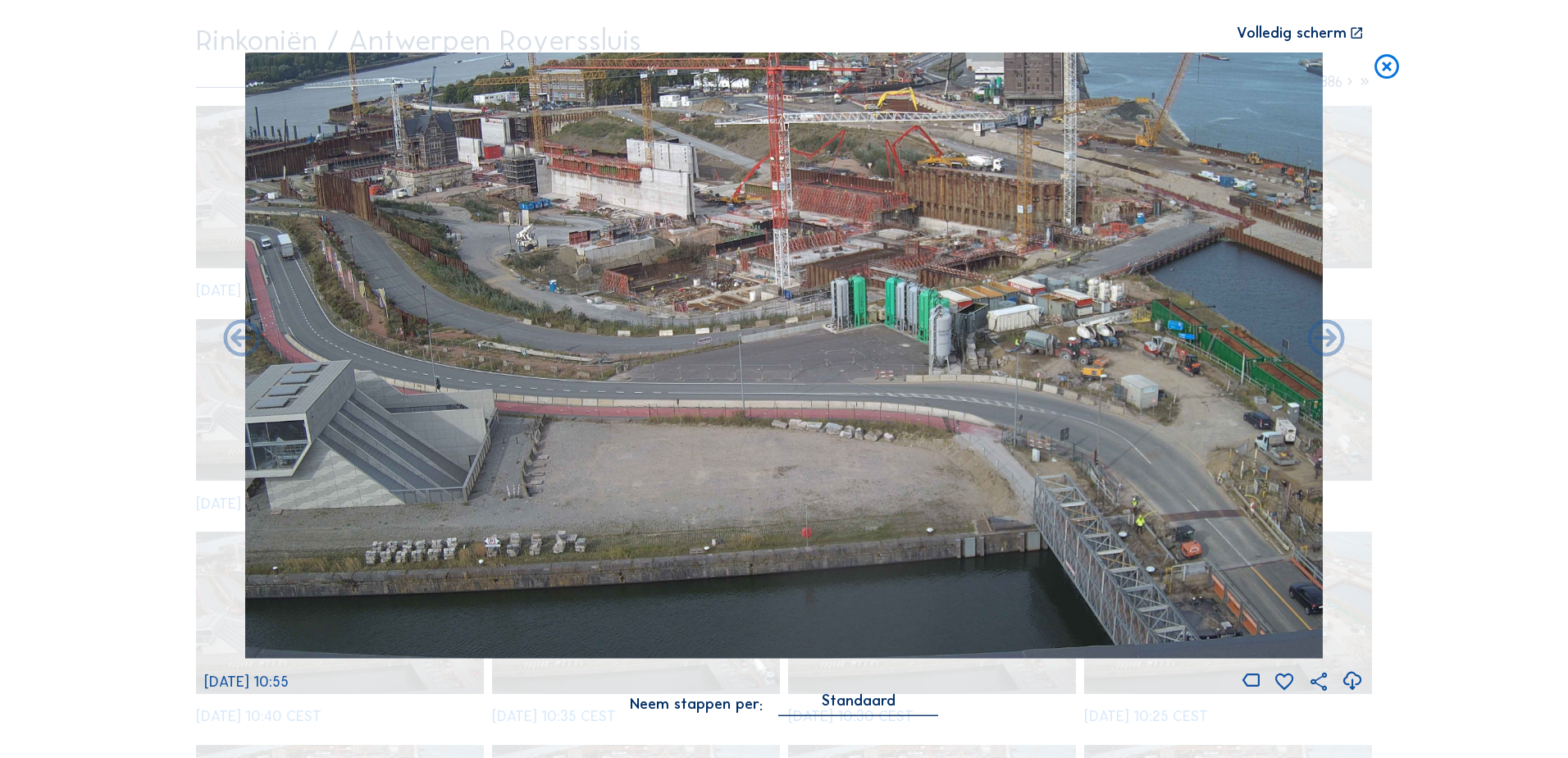
click at [1328, 338] on icon at bounding box center [1326, 339] width 45 height 45
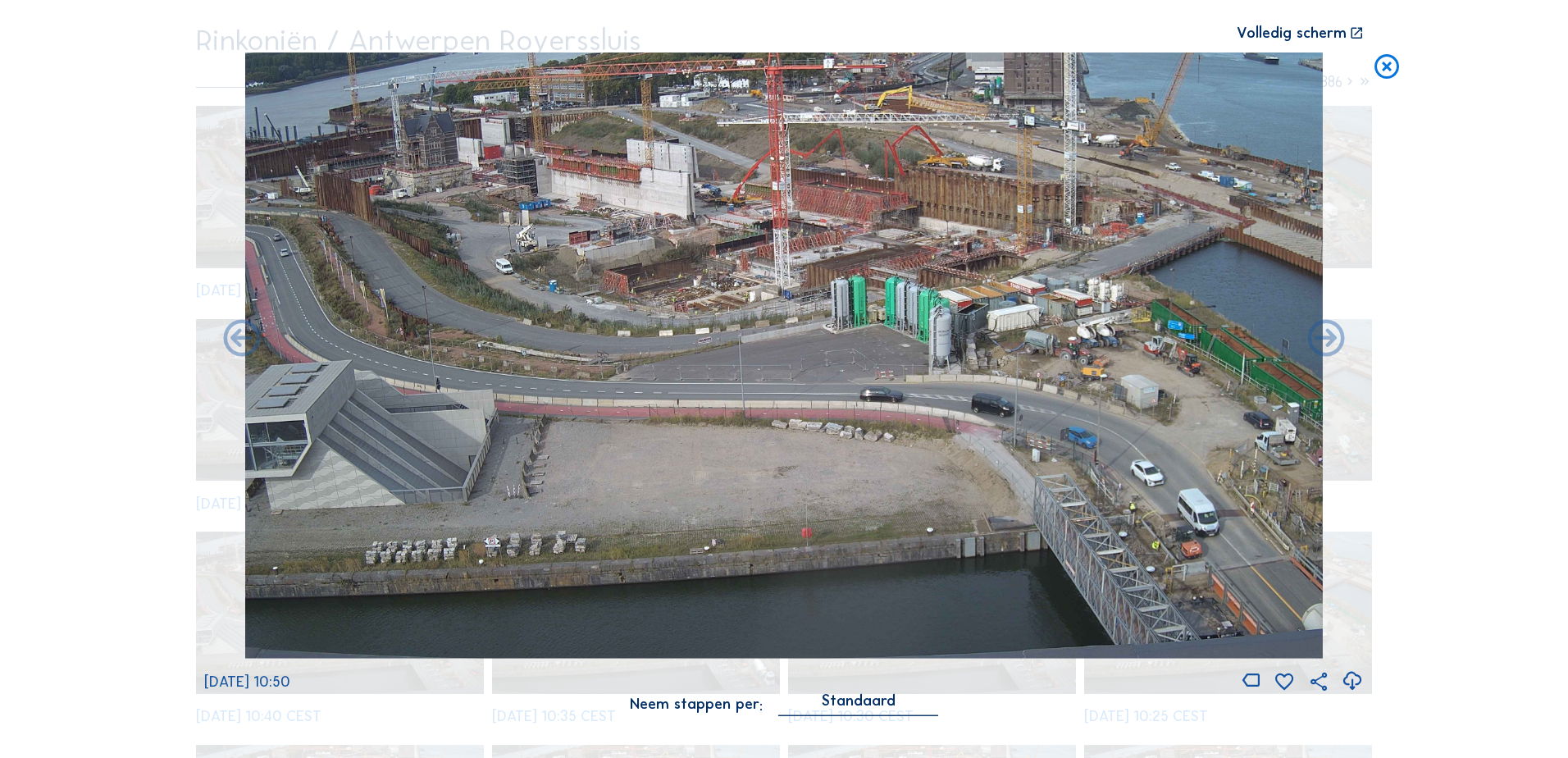
click at [1328, 338] on icon at bounding box center [1326, 339] width 45 height 45
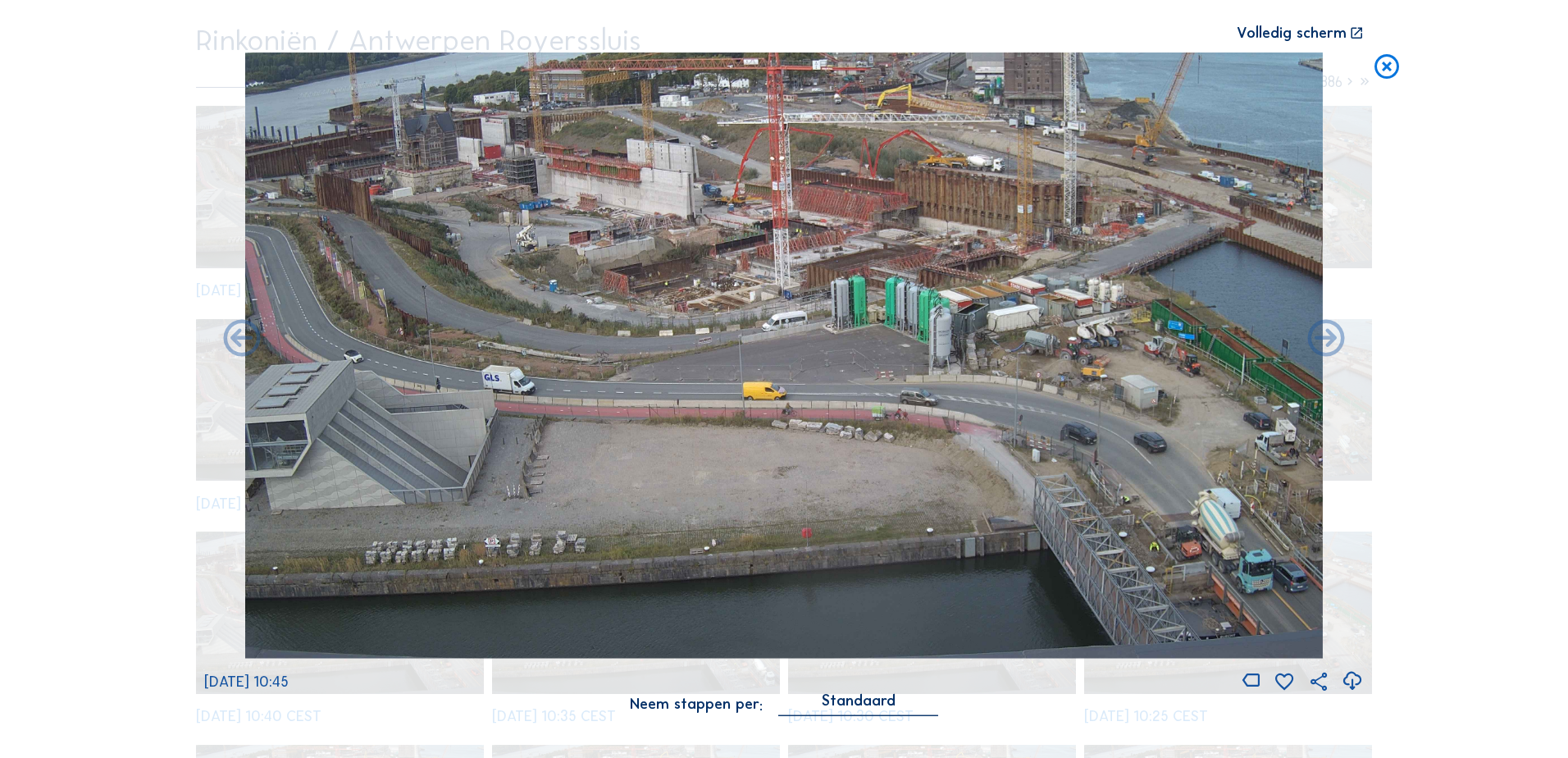
click at [1328, 338] on icon at bounding box center [1326, 339] width 45 height 45
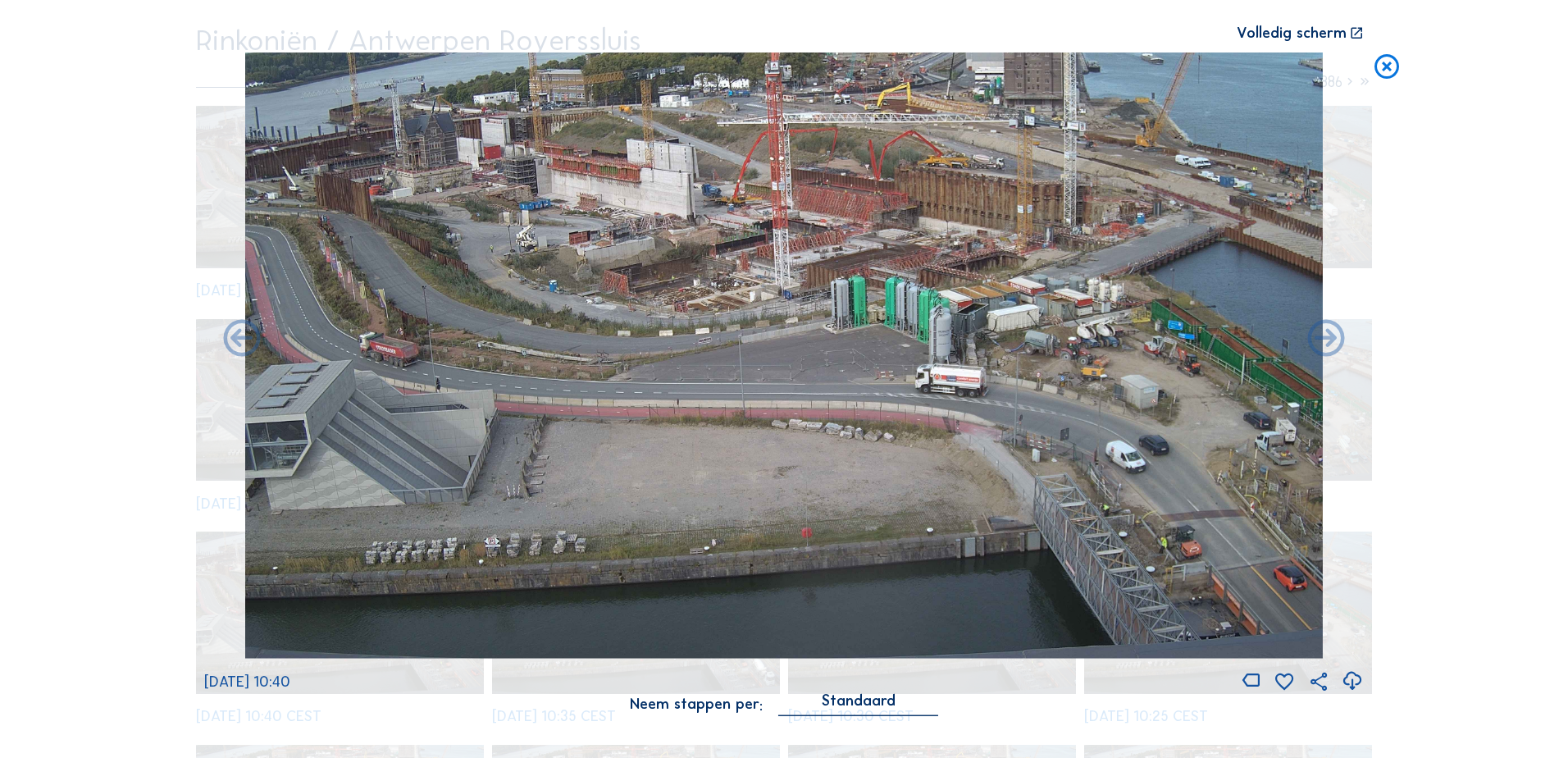
click at [1328, 338] on icon at bounding box center [1326, 339] width 45 height 45
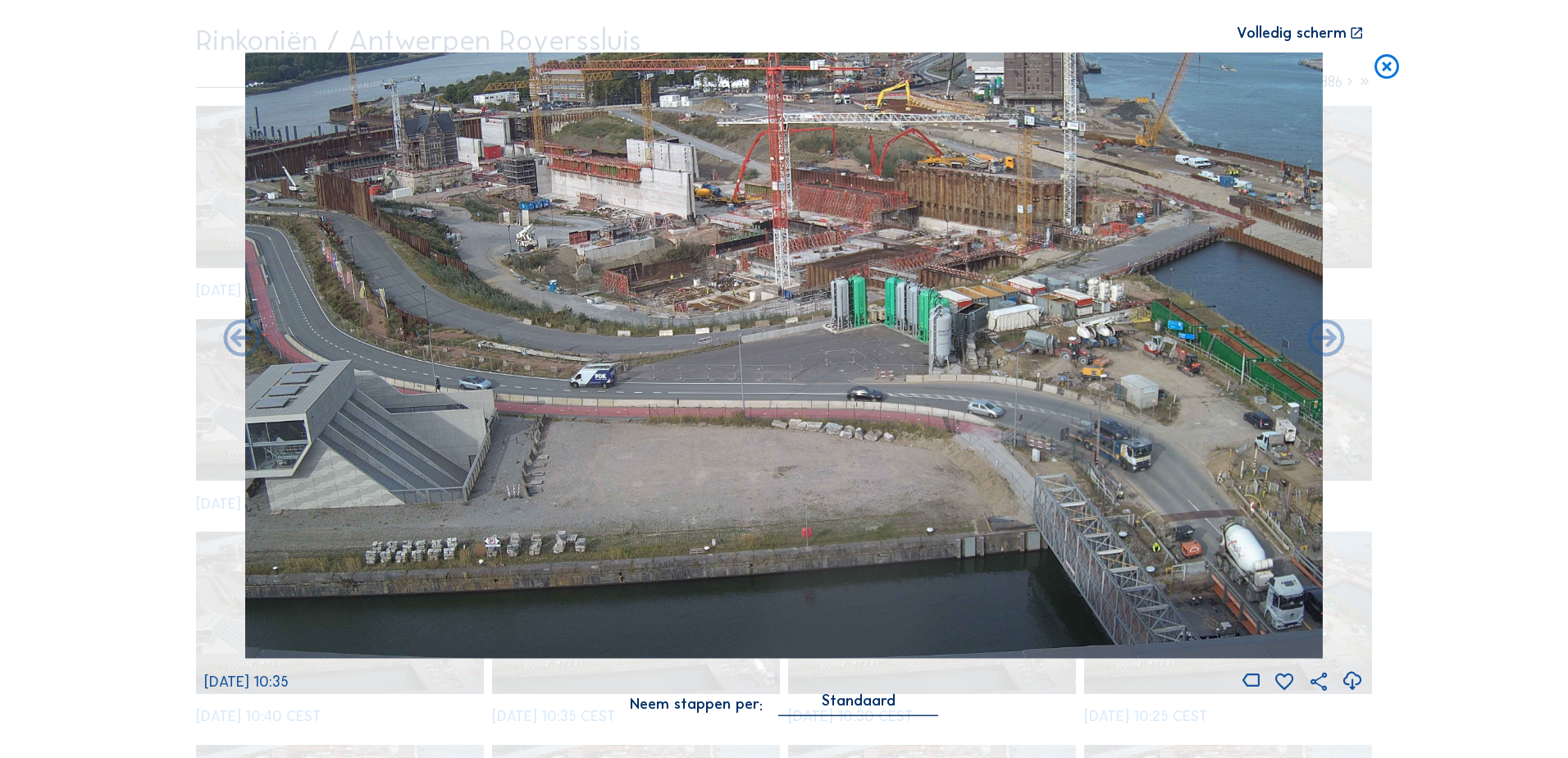
click at [1328, 338] on icon at bounding box center [1326, 339] width 45 height 45
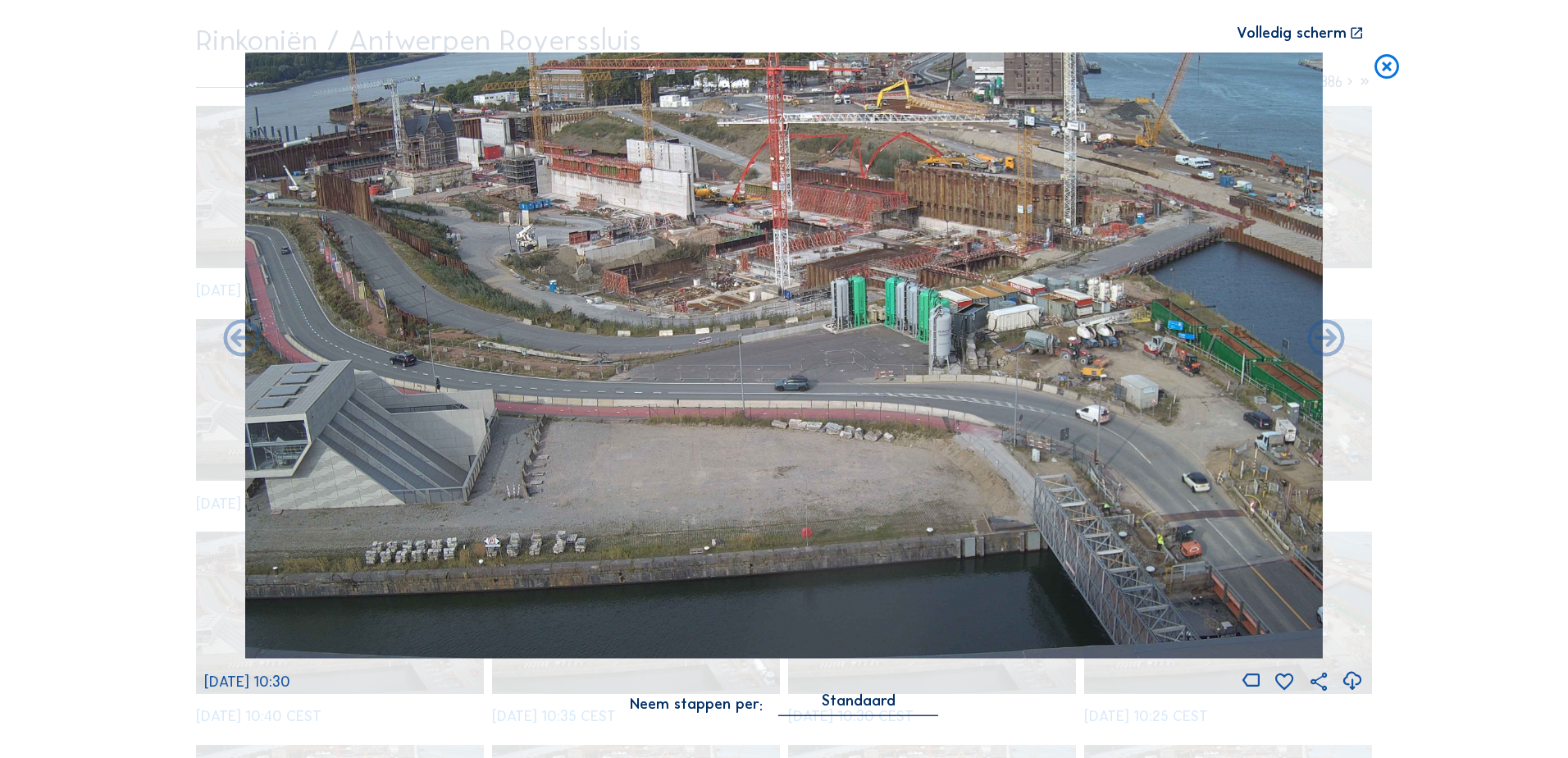
click at [1328, 338] on icon at bounding box center [1326, 339] width 45 height 45
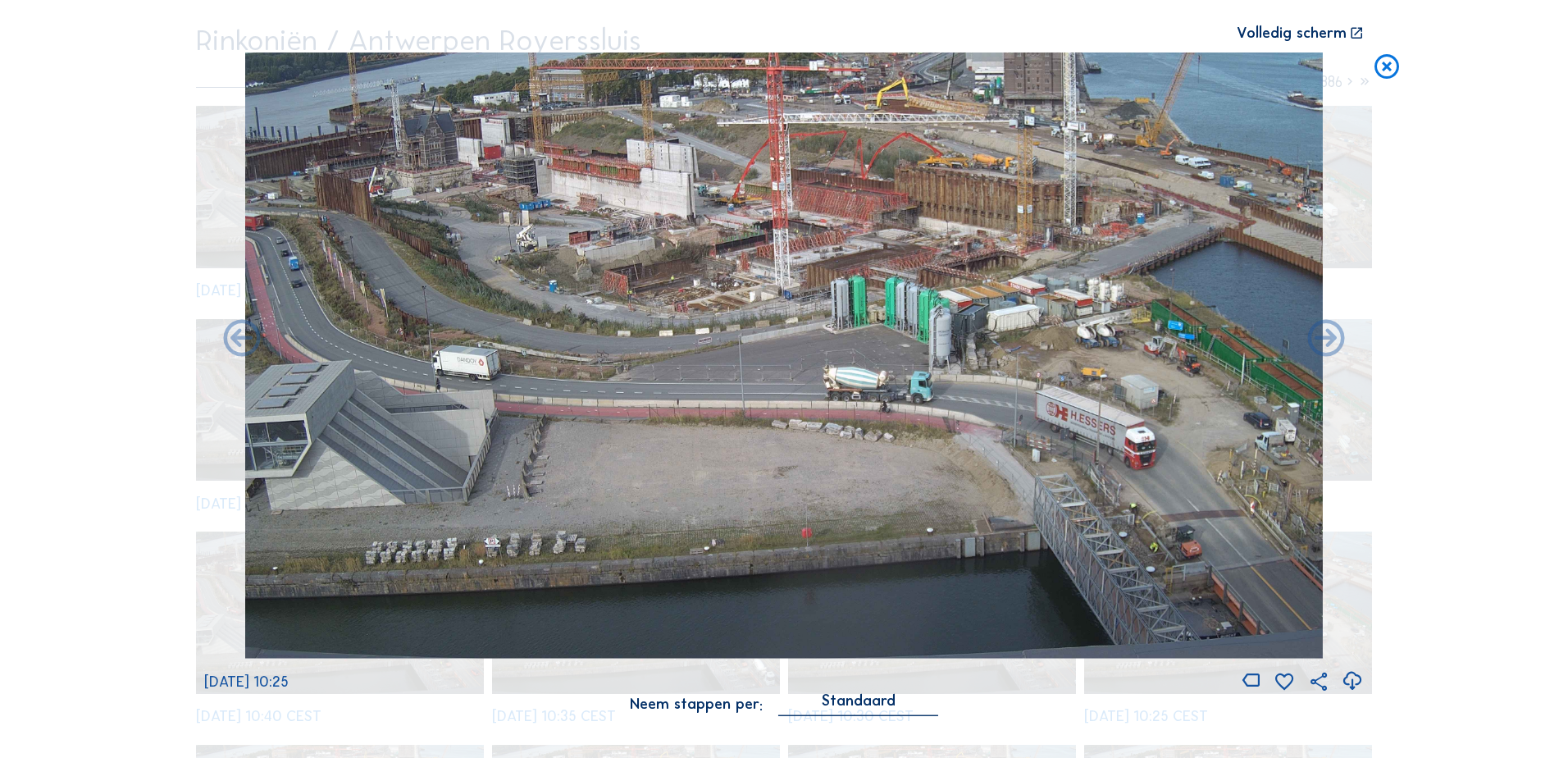
click at [1328, 338] on icon at bounding box center [1326, 339] width 45 height 45
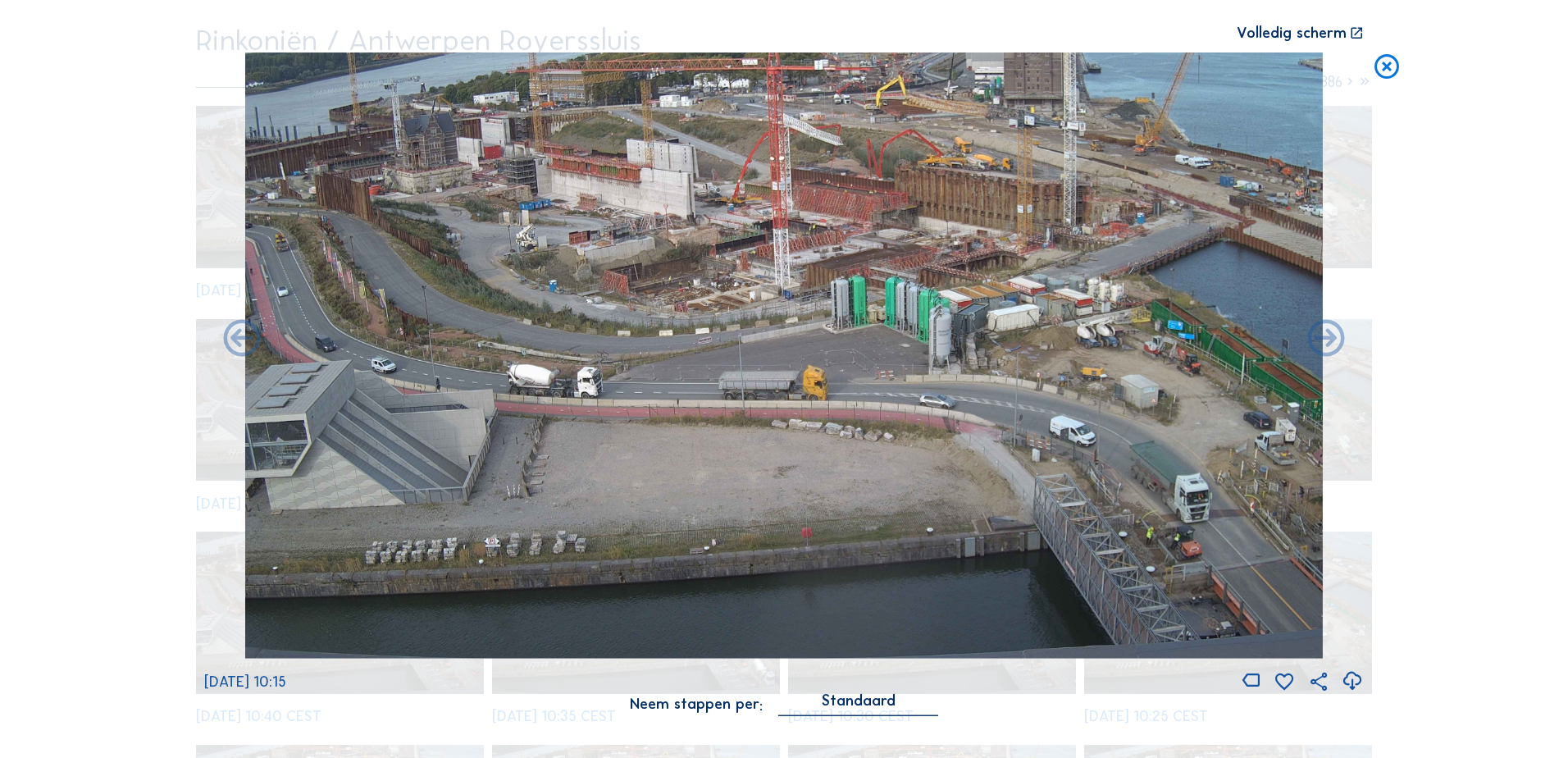
click at [1383, 68] on icon at bounding box center [1387, 67] width 30 height 31
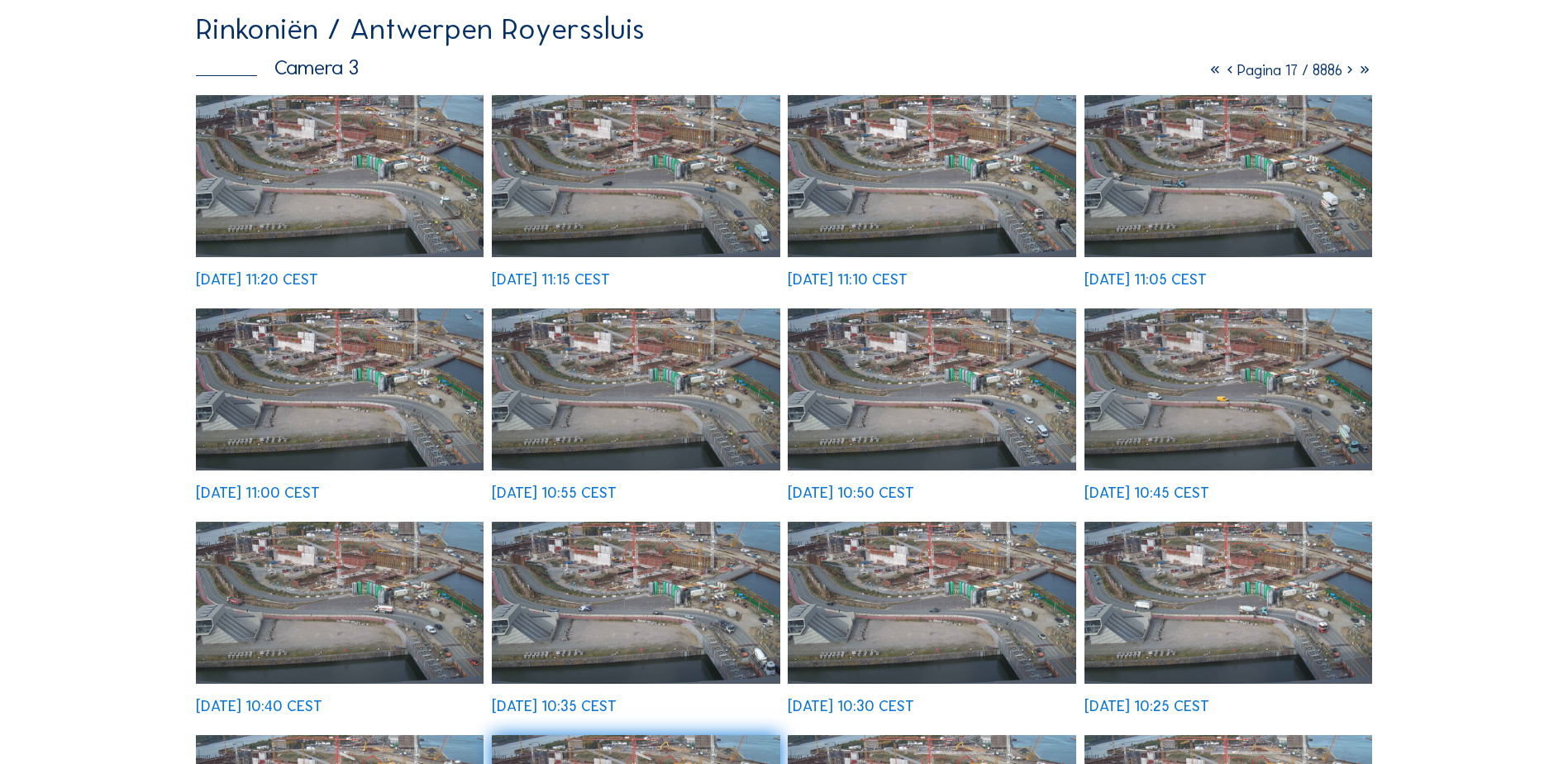
scroll to position [0, 0]
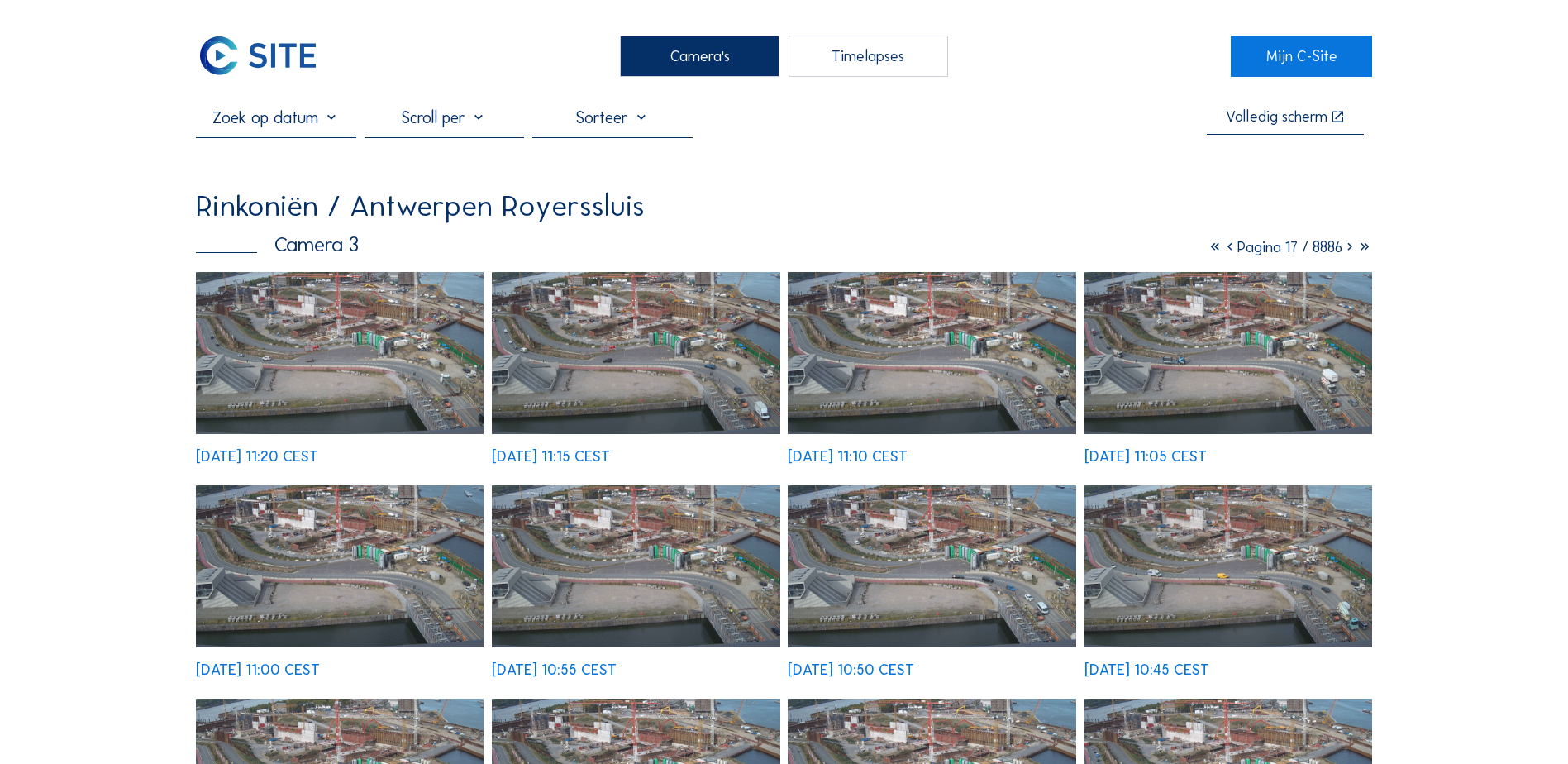
click at [1347, 252] on icon at bounding box center [1349, 247] width 15 height 18
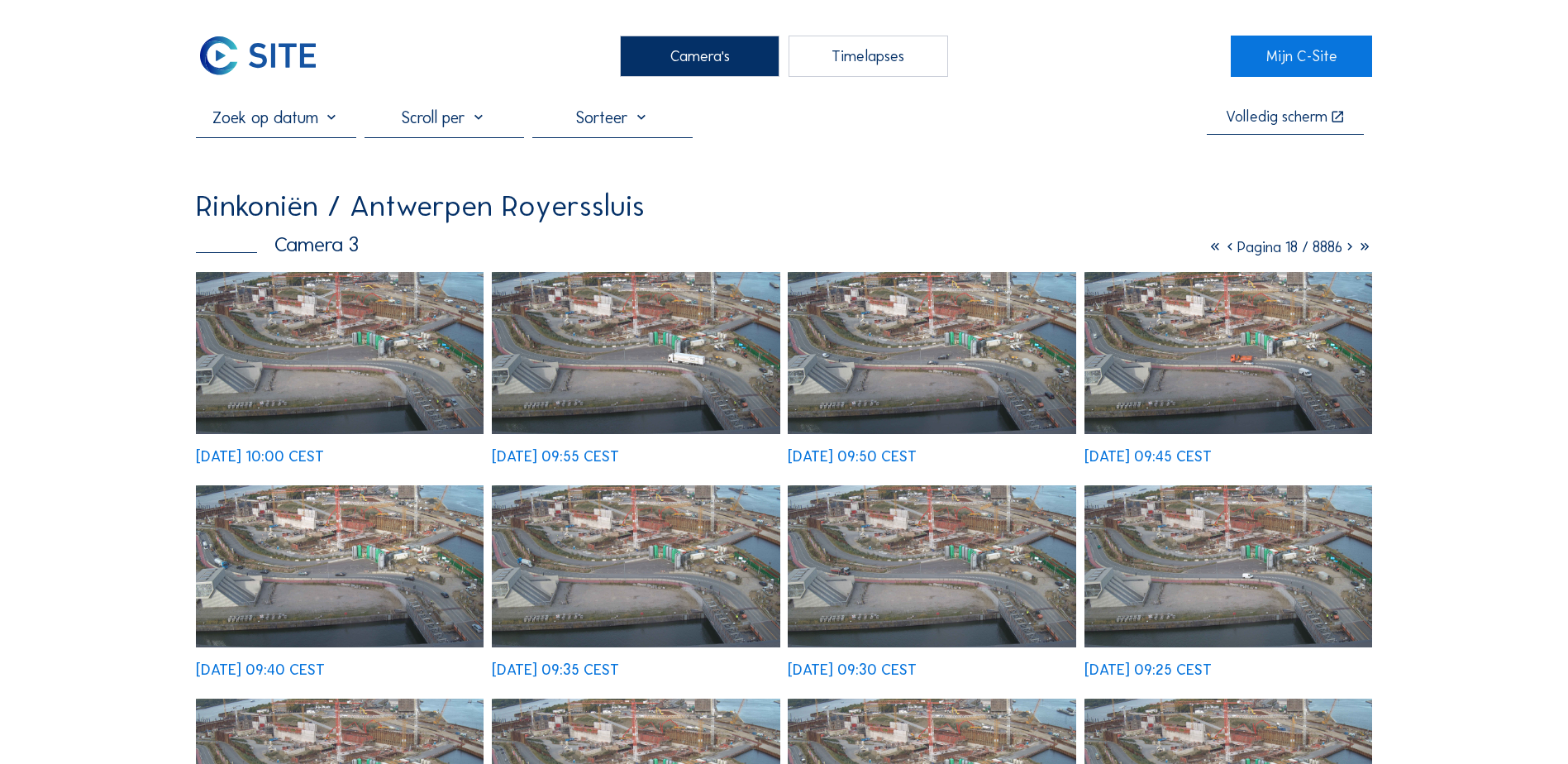
click at [1350, 251] on icon at bounding box center [1349, 247] width 15 height 18
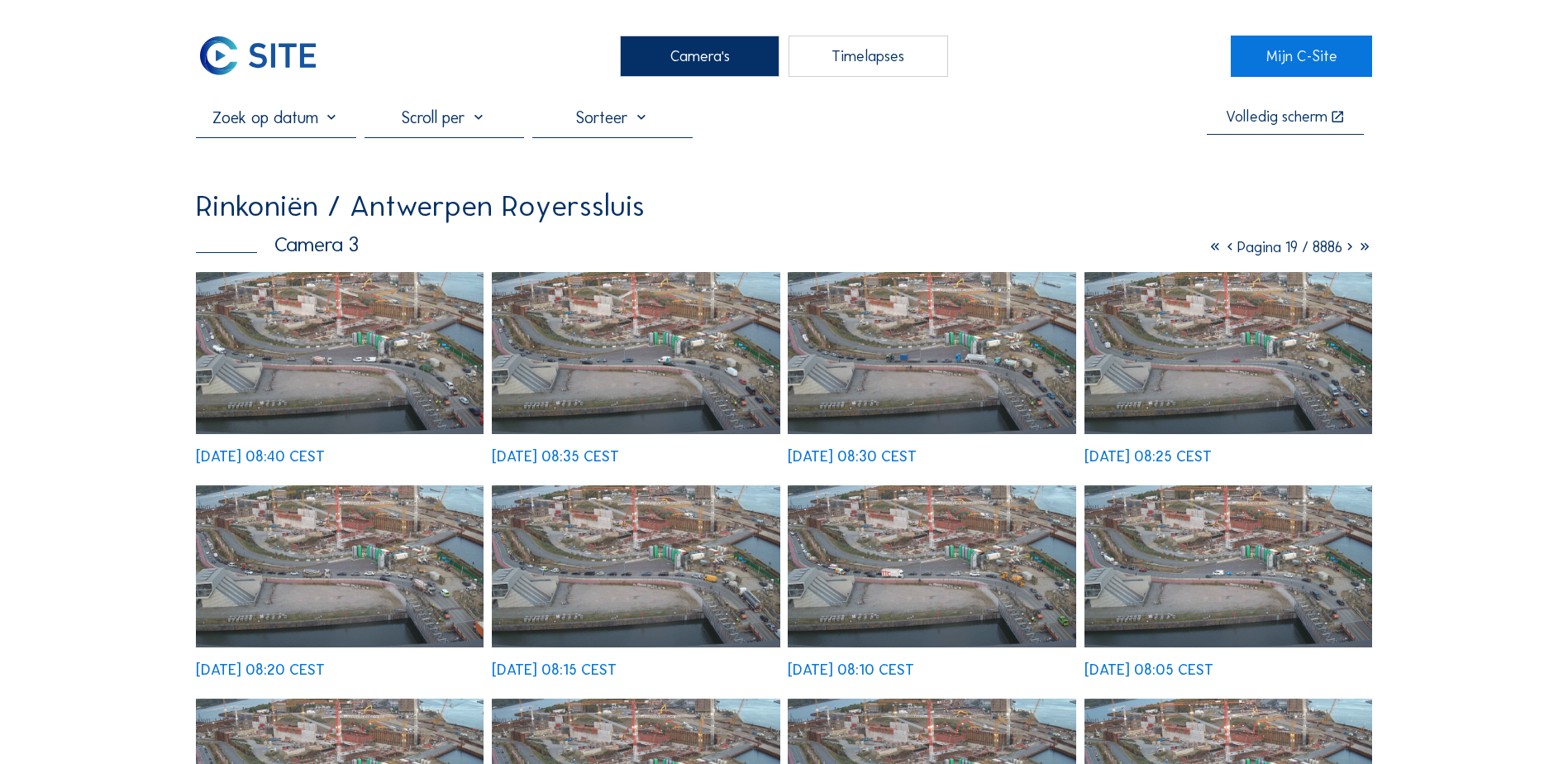
click at [1222, 255] on icon at bounding box center [1229, 247] width 15 height 18
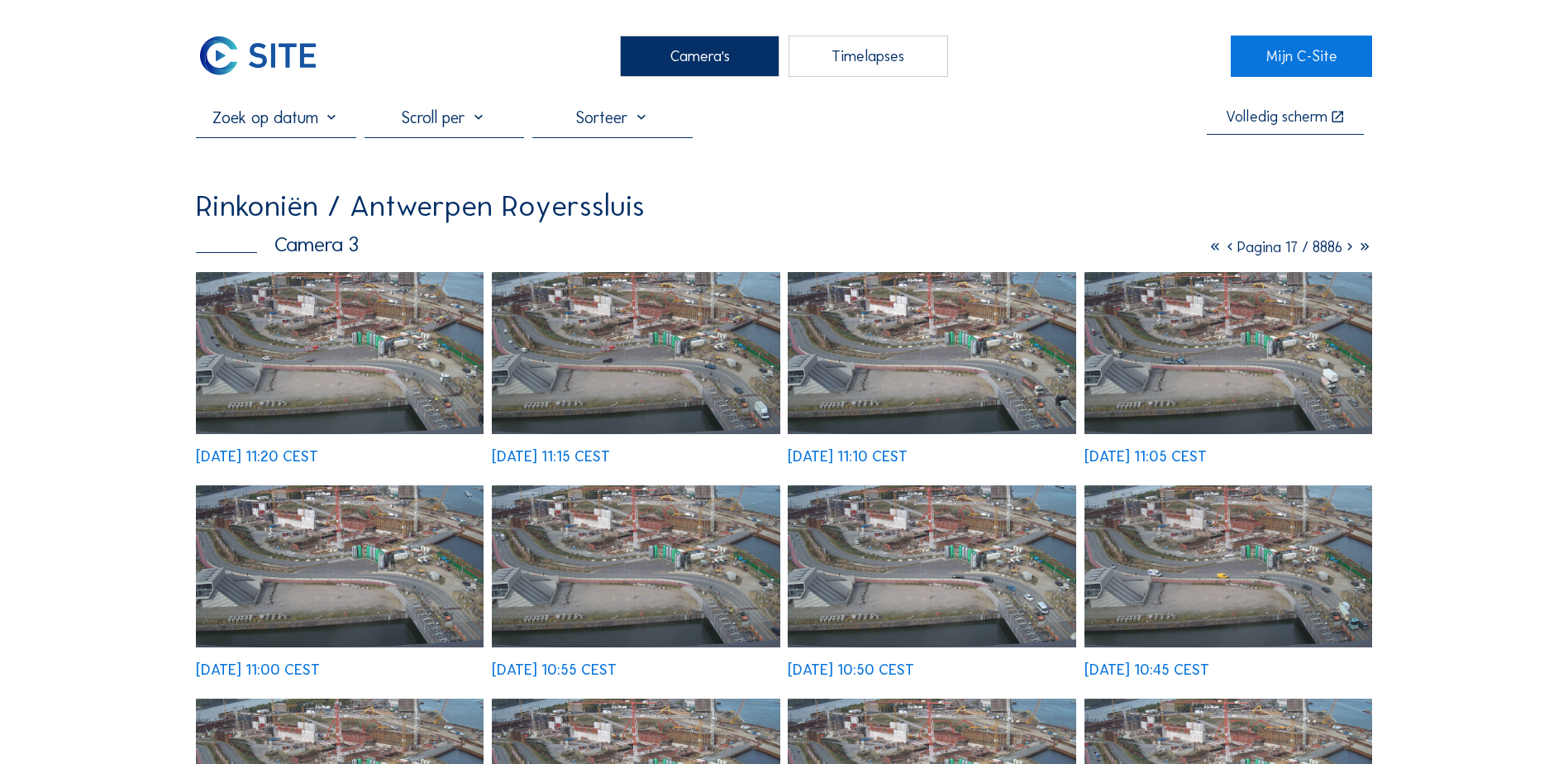
click at [1222, 255] on icon at bounding box center [1229, 247] width 15 height 18
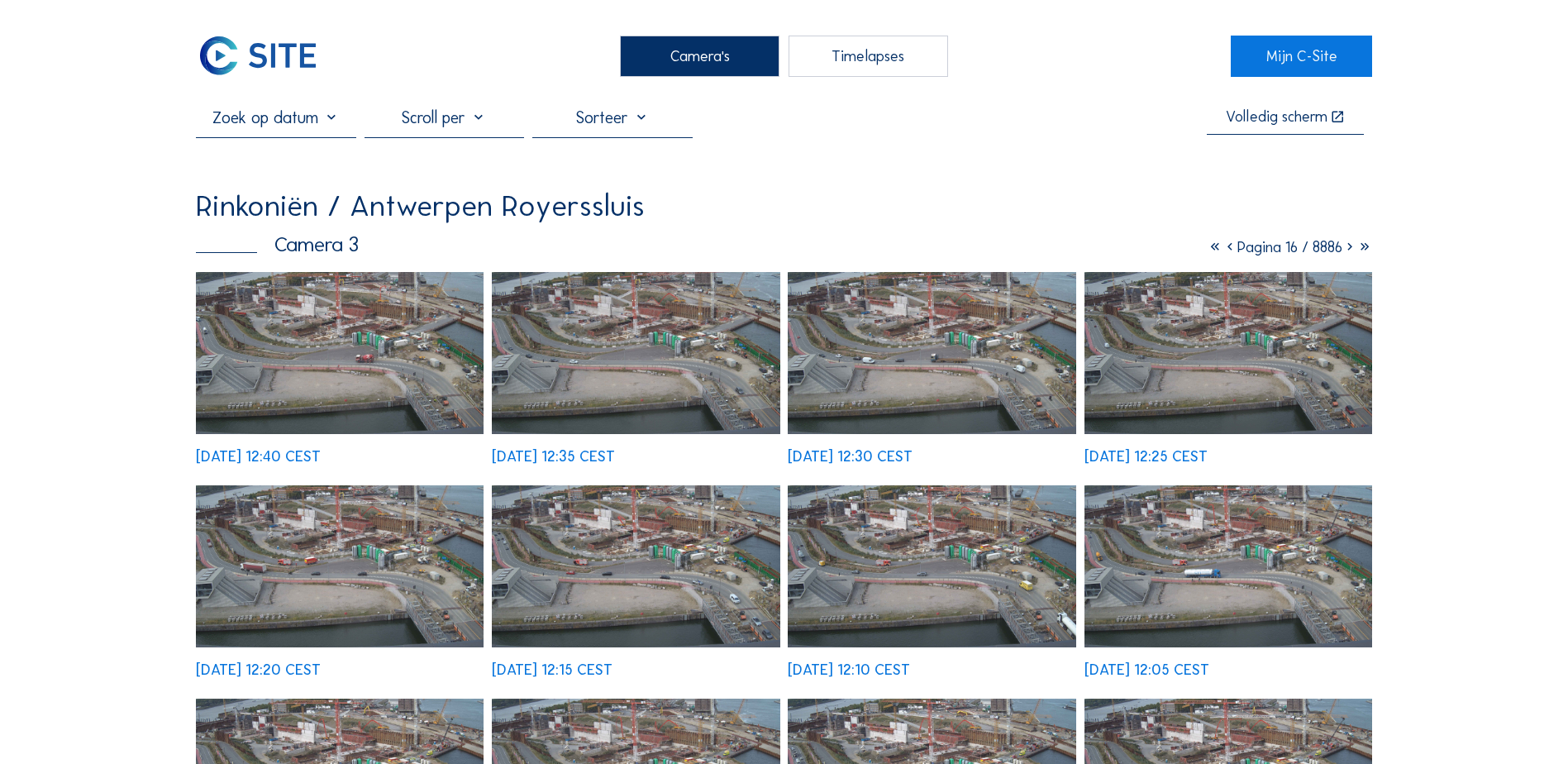
click at [956, 565] on img at bounding box center [932, 566] width 288 height 162
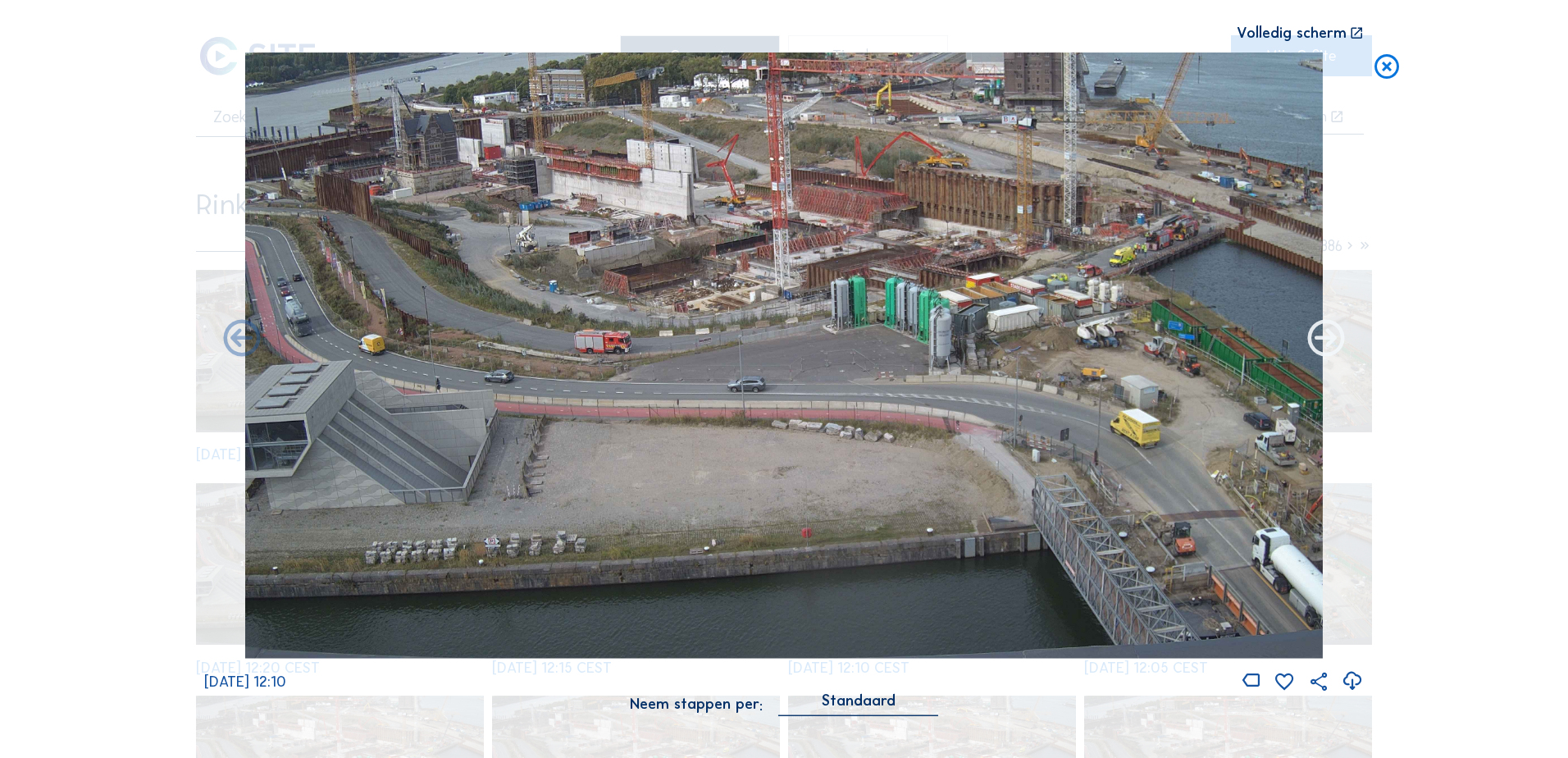
click at [1322, 339] on icon at bounding box center [1326, 339] width 45 height 45
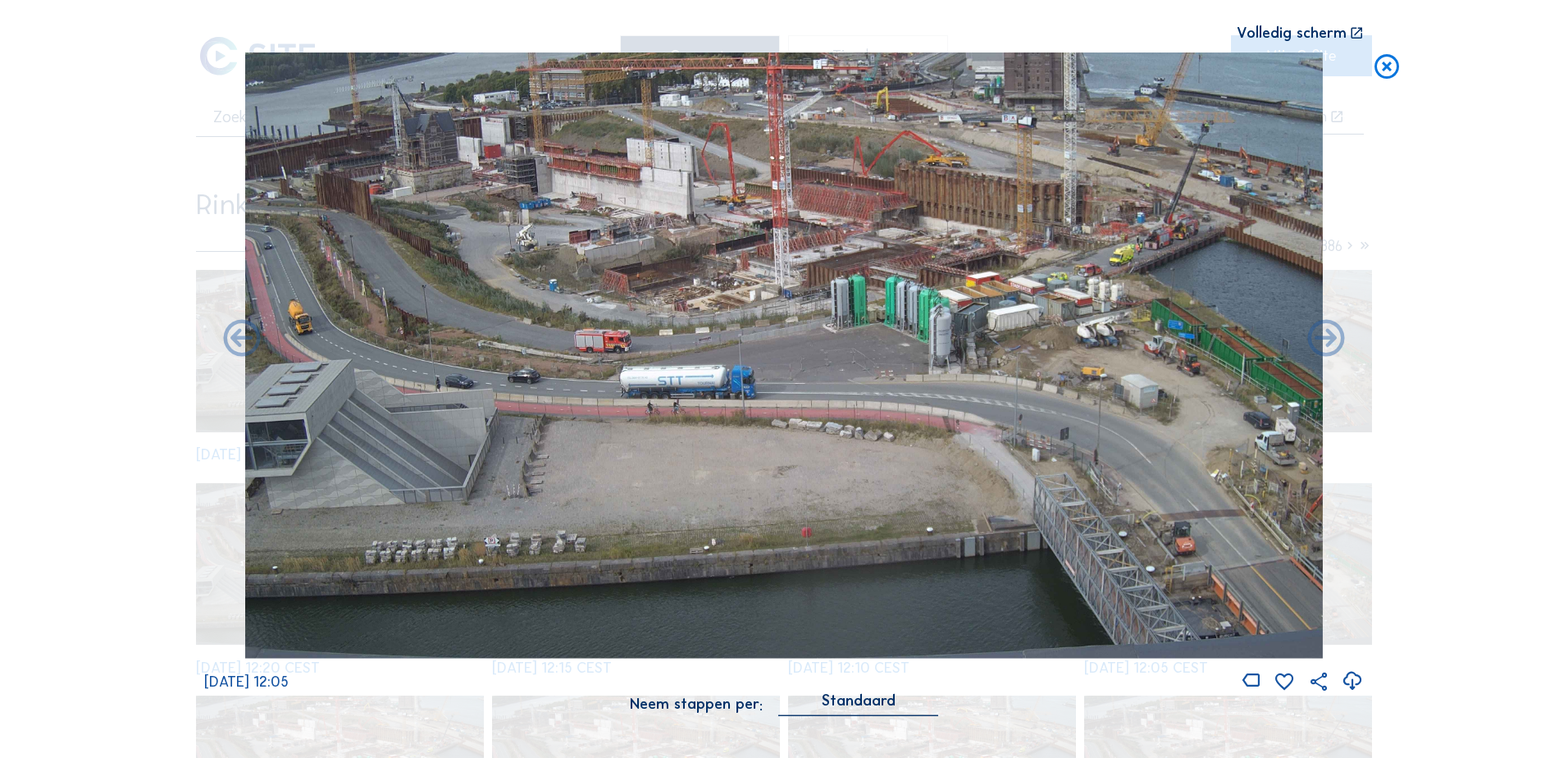
click at [1322, 339] on icon at bounding box center [1326, 339] width 45 height 45
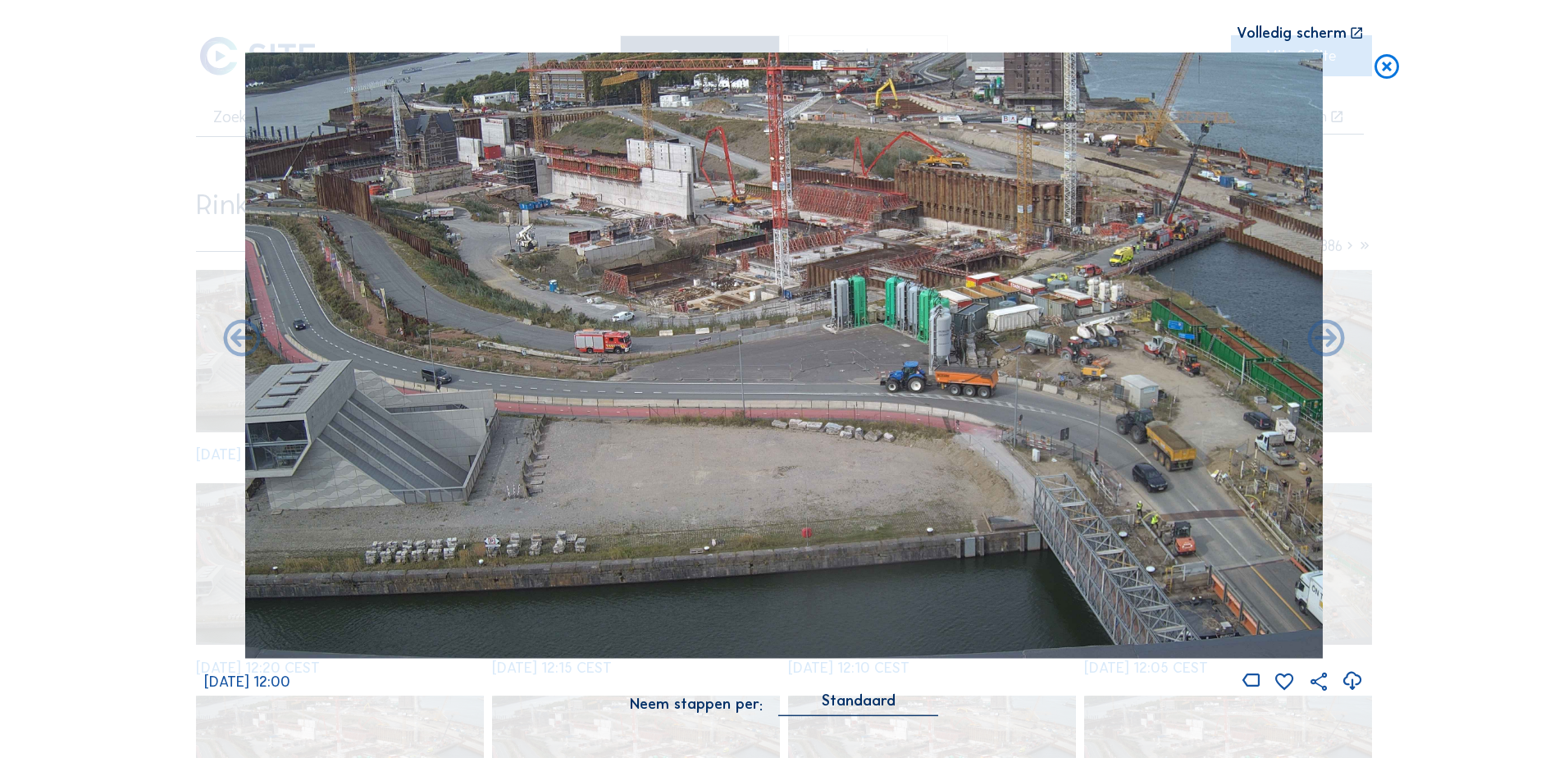
click at [1322, 339] on icon at bounding box center [1326, 339] width 45 height 45
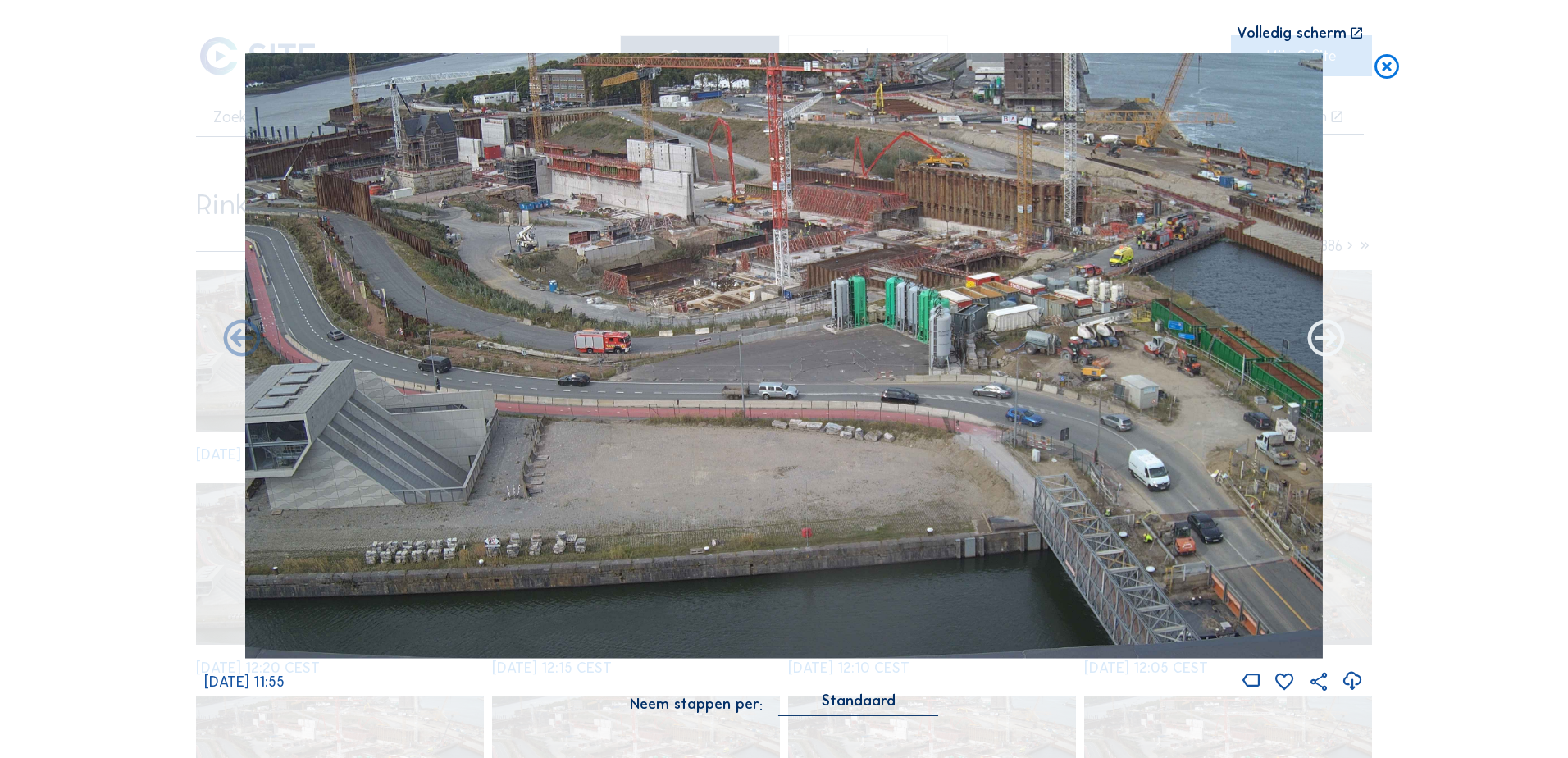
click at [1328, 340] on icon at bounding box center [1326, 339] width 45 height 45
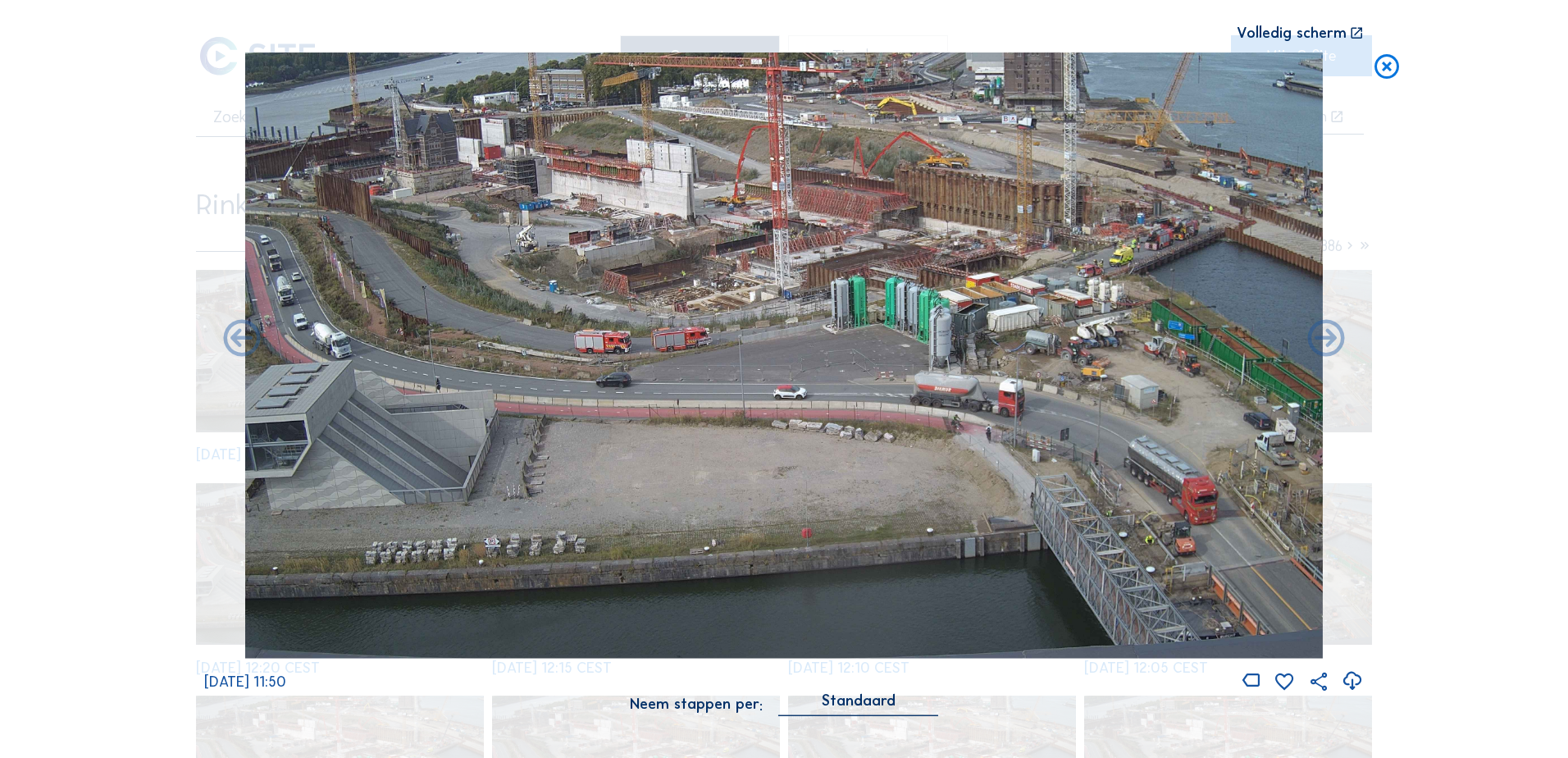
click at [1329, 340] on icon at bounding box center [1326, 339] width 45 height 45
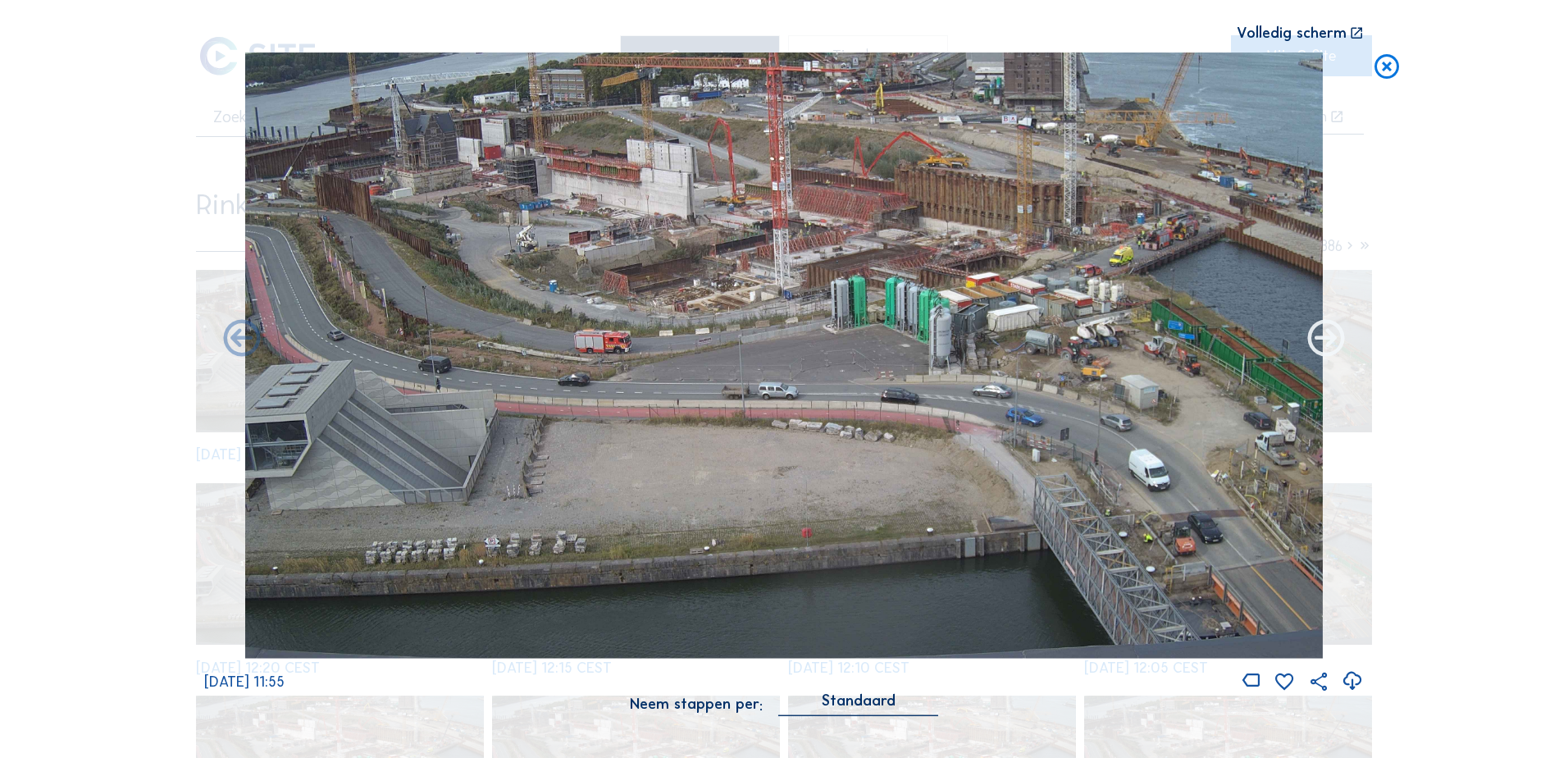
click at [1329, 340] on icon at bounding box center [1326, 339] width 45 height 45
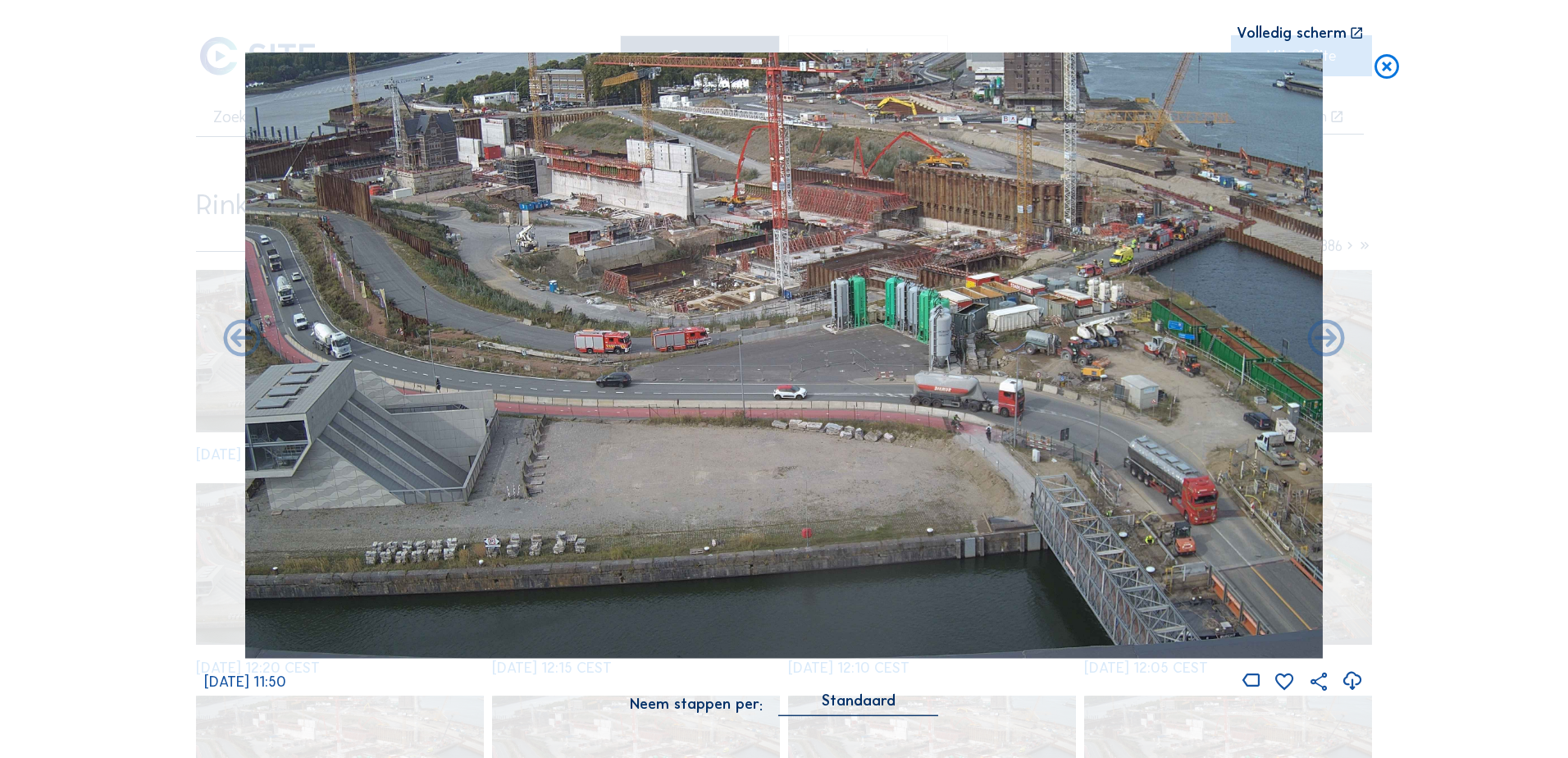
click at [1329, 340] on icon at bounding box center [1326, 339] width 45 height 45
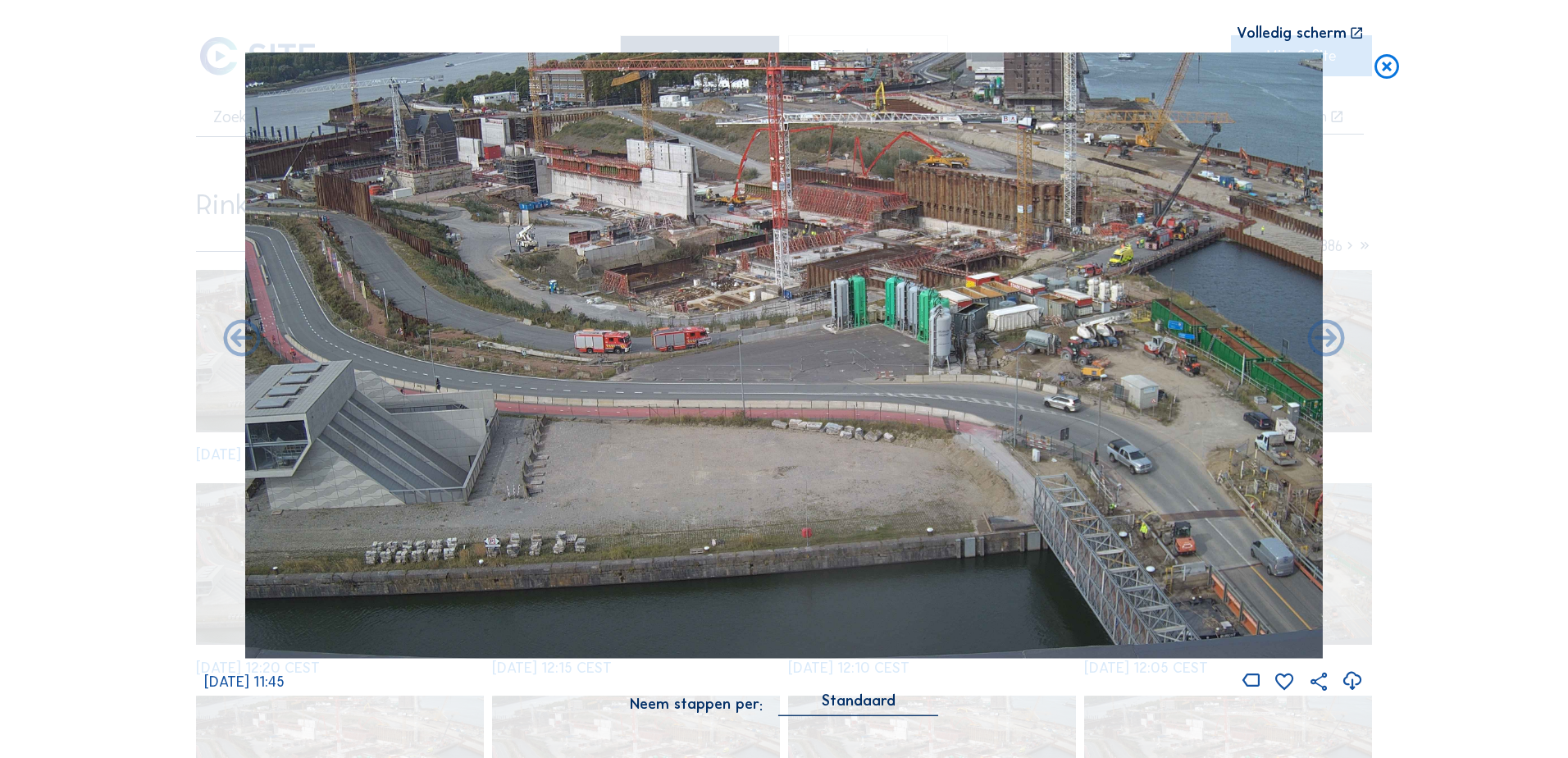
click at [1329, 340] on icon at bounding box center [1326, 339] width 45 height 45
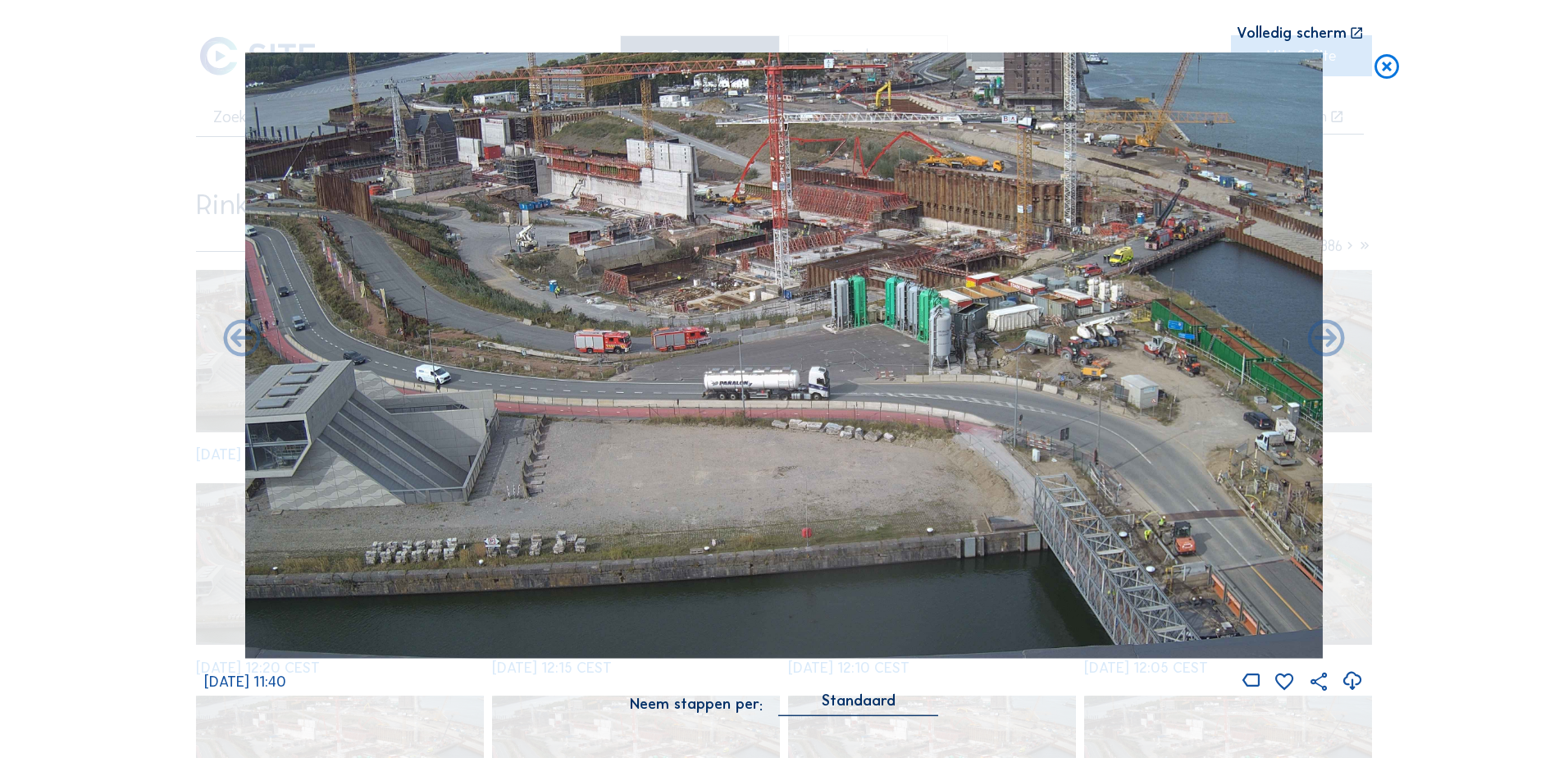
click at [1329, 340] on icon at bounding box center [1326, 339] width 45 height 45
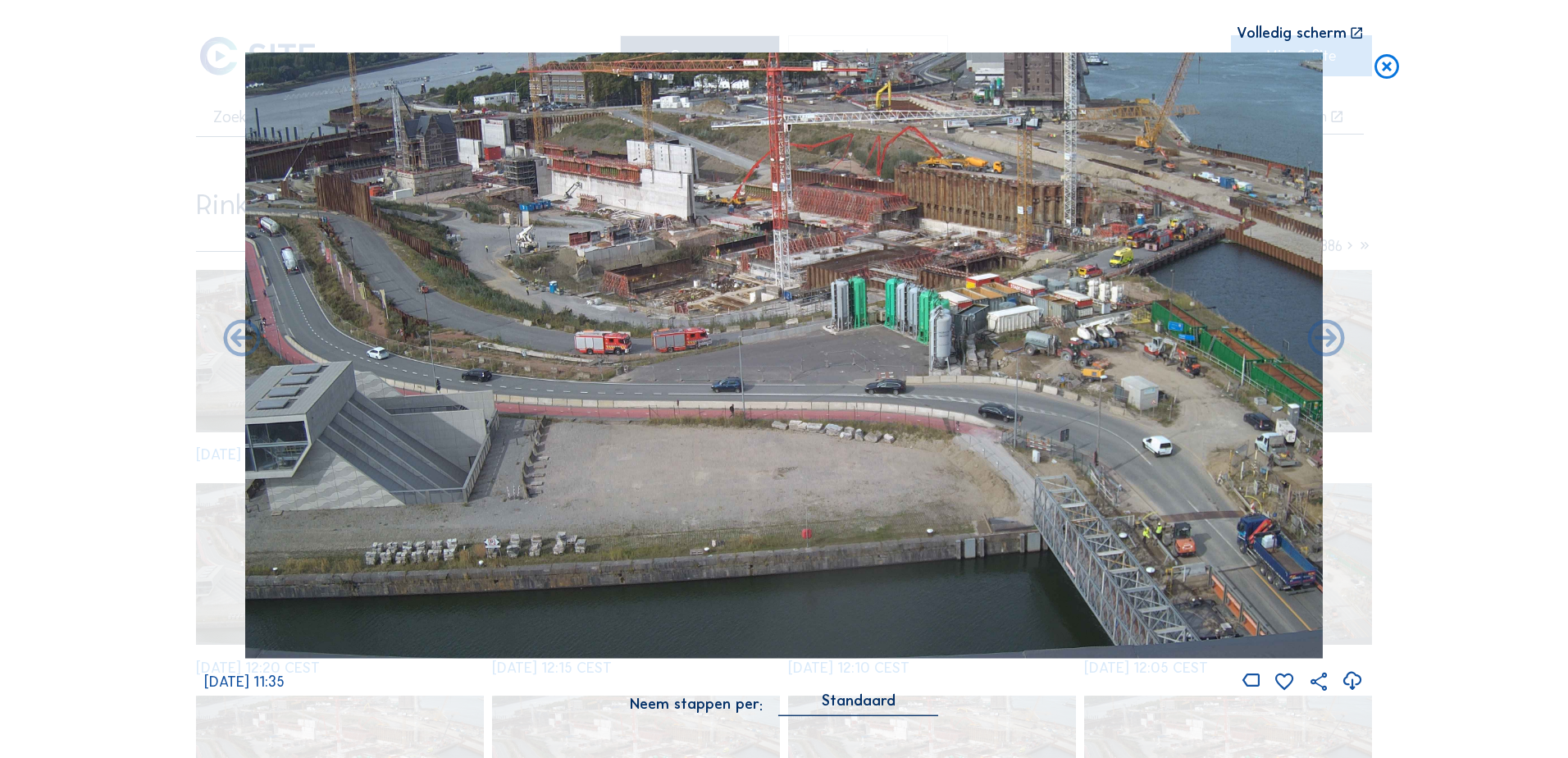
click at [1329, 340] on icon at bounding box center [1326, 339] width 45 height 45
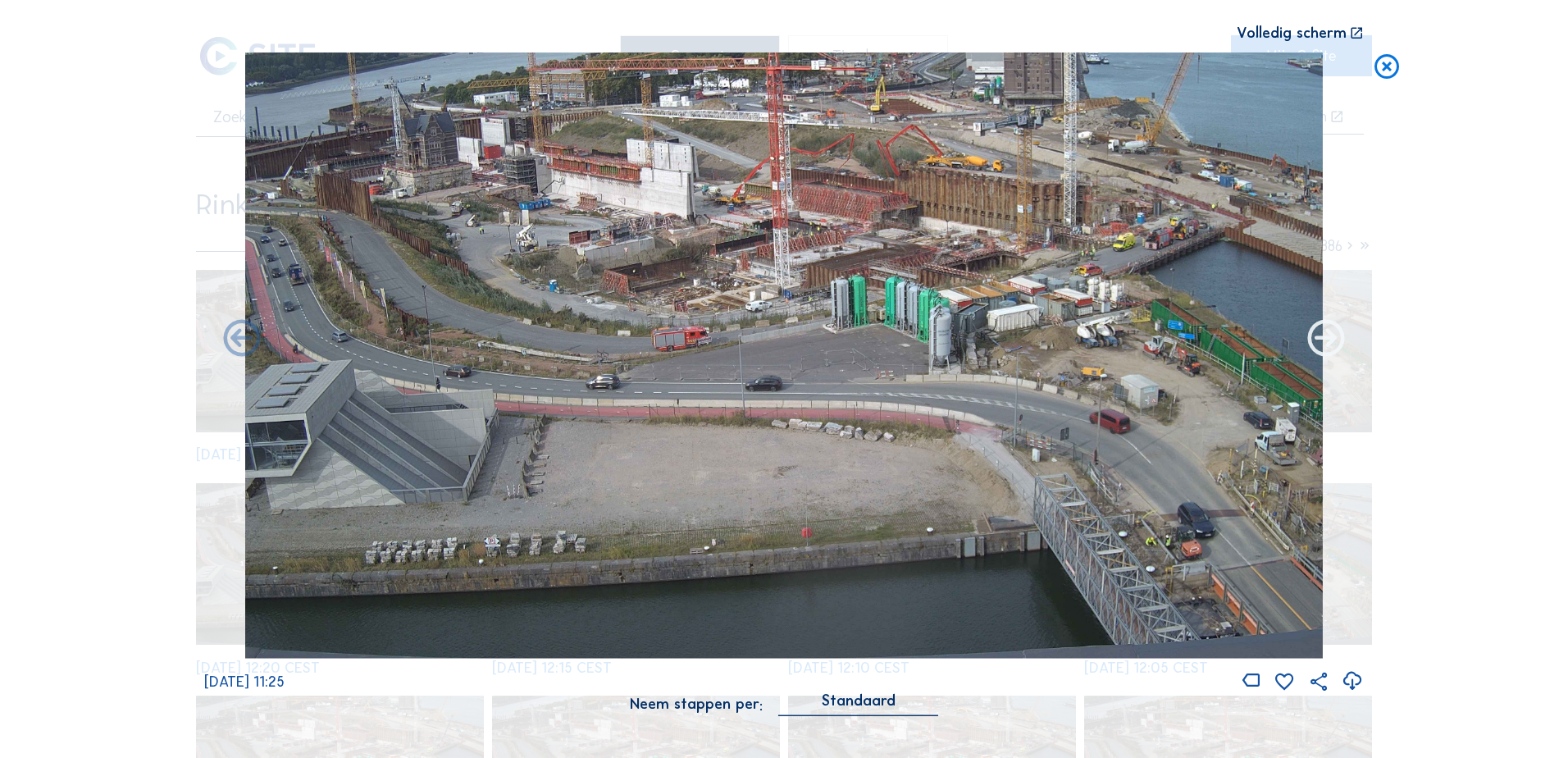
click at [1316, 340] on icon at bounding box center [1326, 339] width 45 height 45
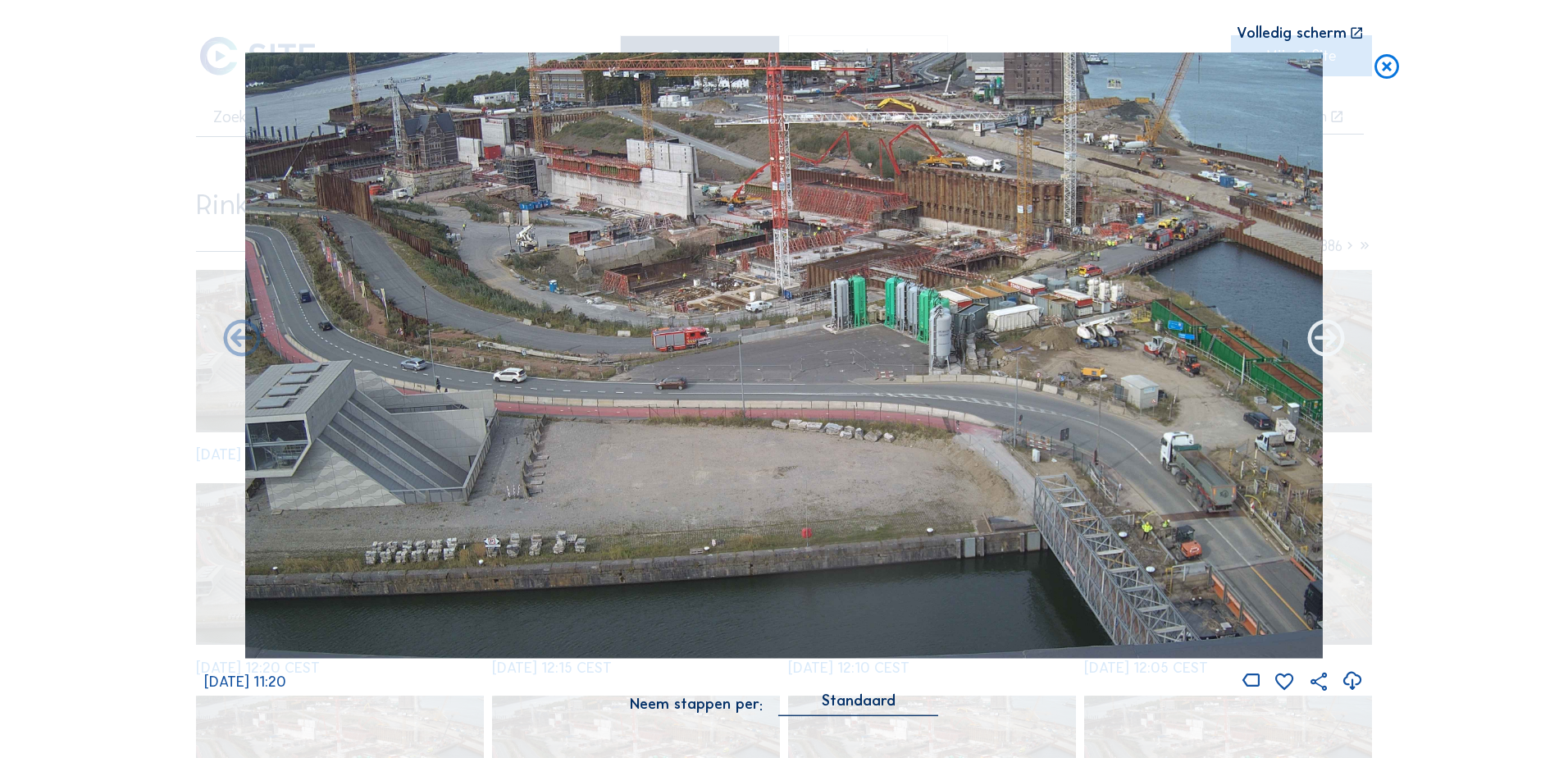
click at [1318, 340] on icon at bounding box center [1326, 339] width 45 height 45
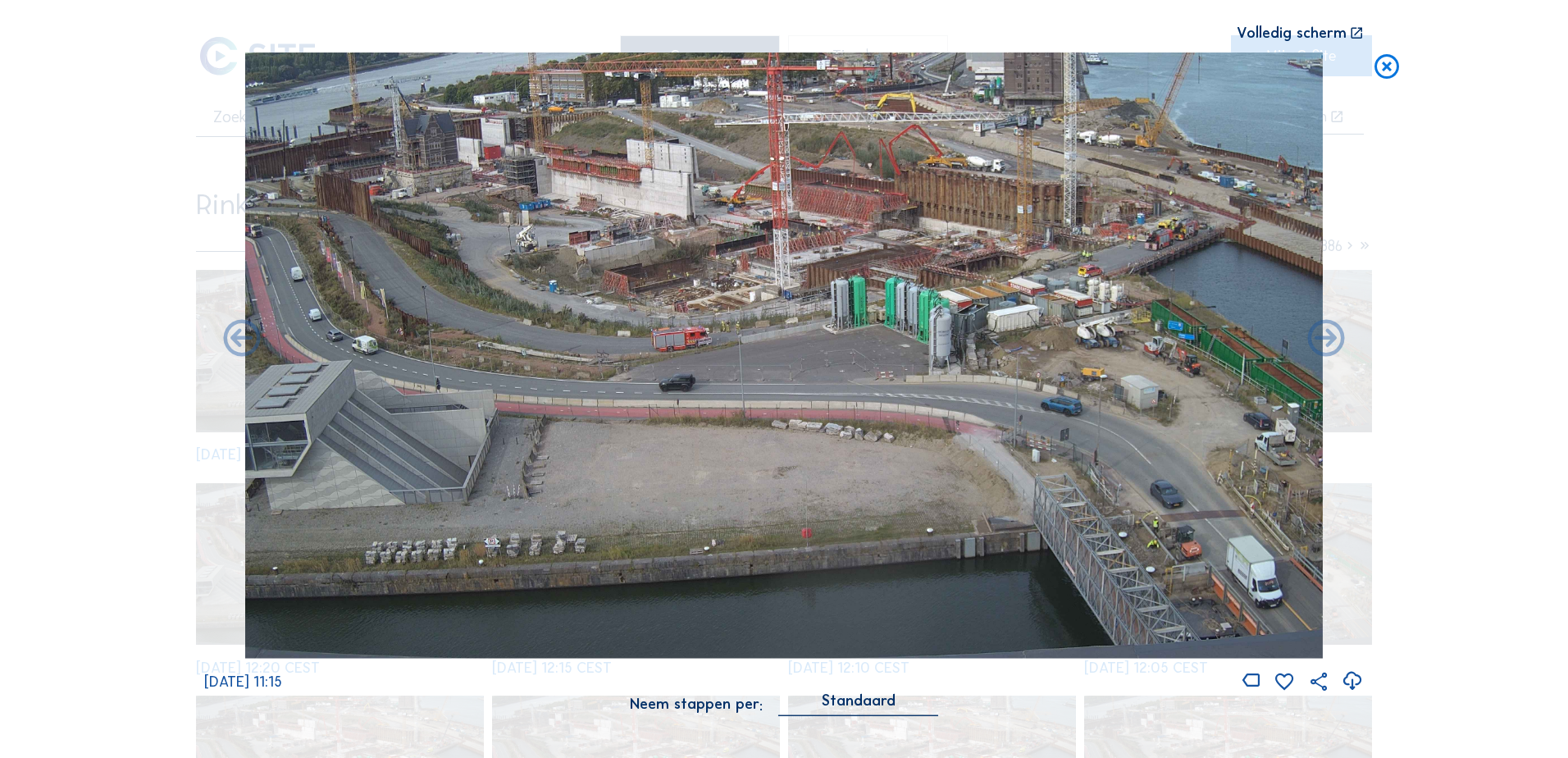
click at [1318, 340] on icon at bounding box center [1326, 339] width 45 height 45
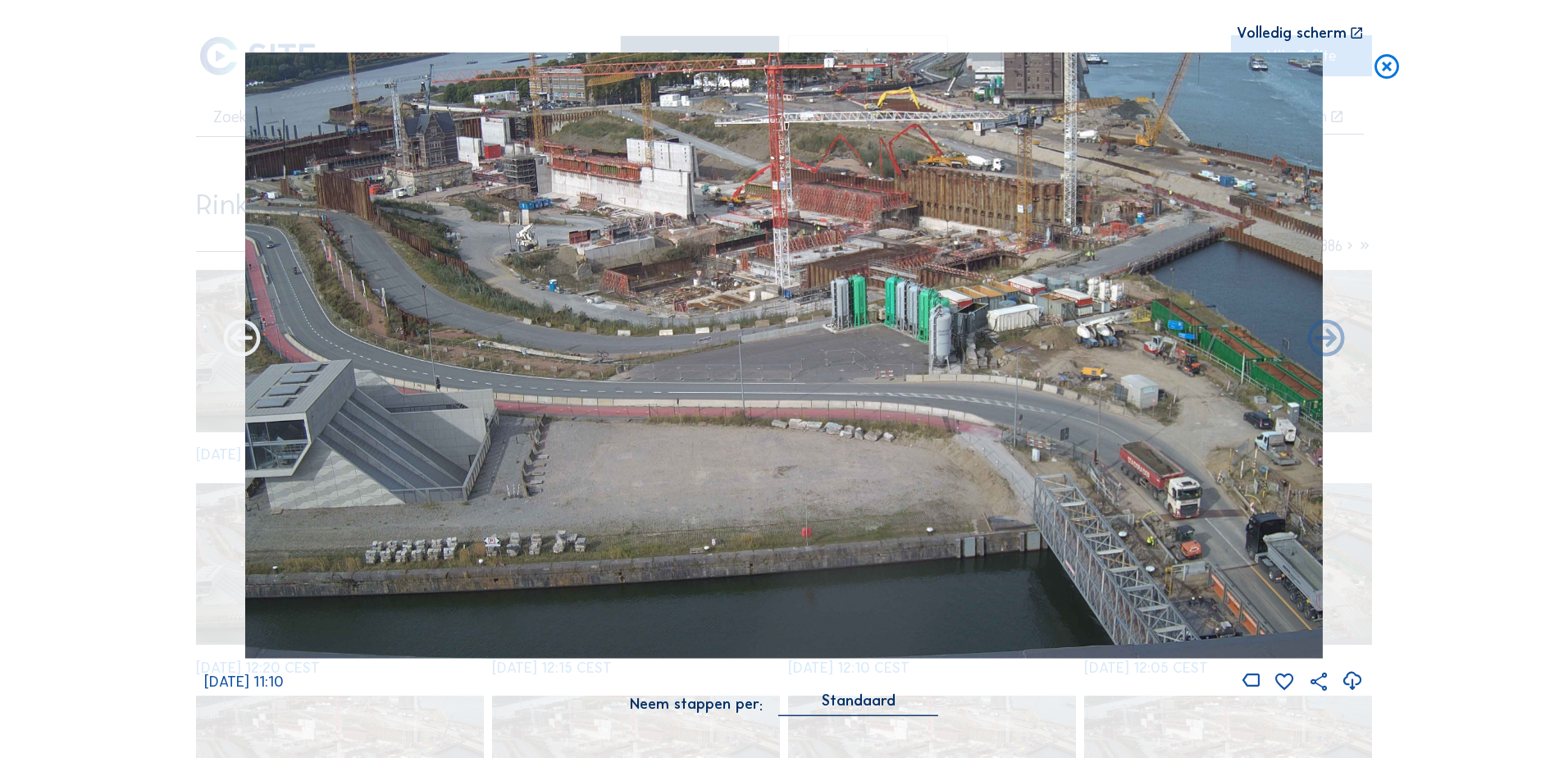
click at [241, 340] on icon at bounding box center [242, 339] width 45 height 45
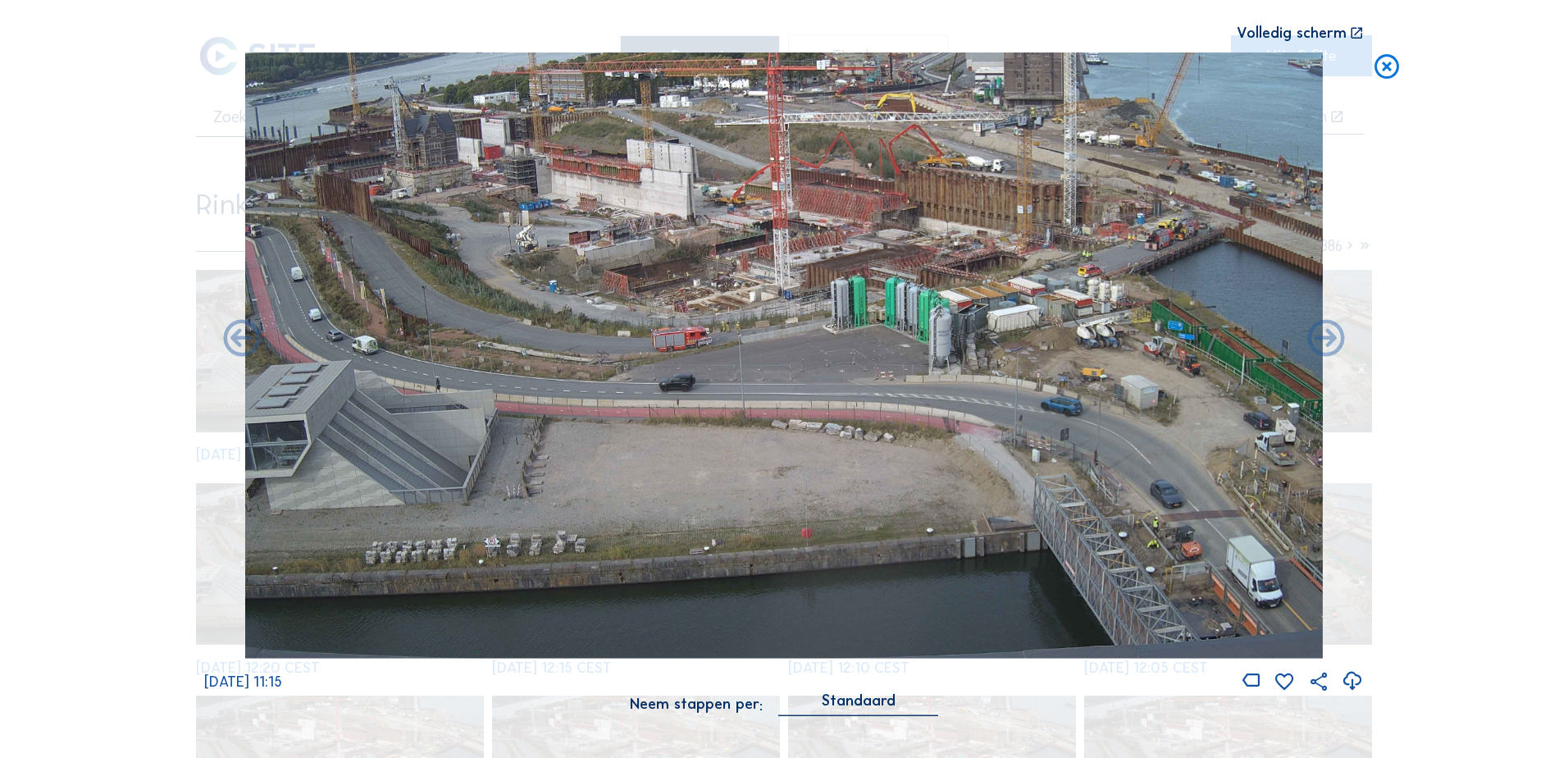
click at [1388, 67] on icon at bounding box center [1387, 67] width 30 height 31
